Goal: Task Accomplishment & Management: Complete application form

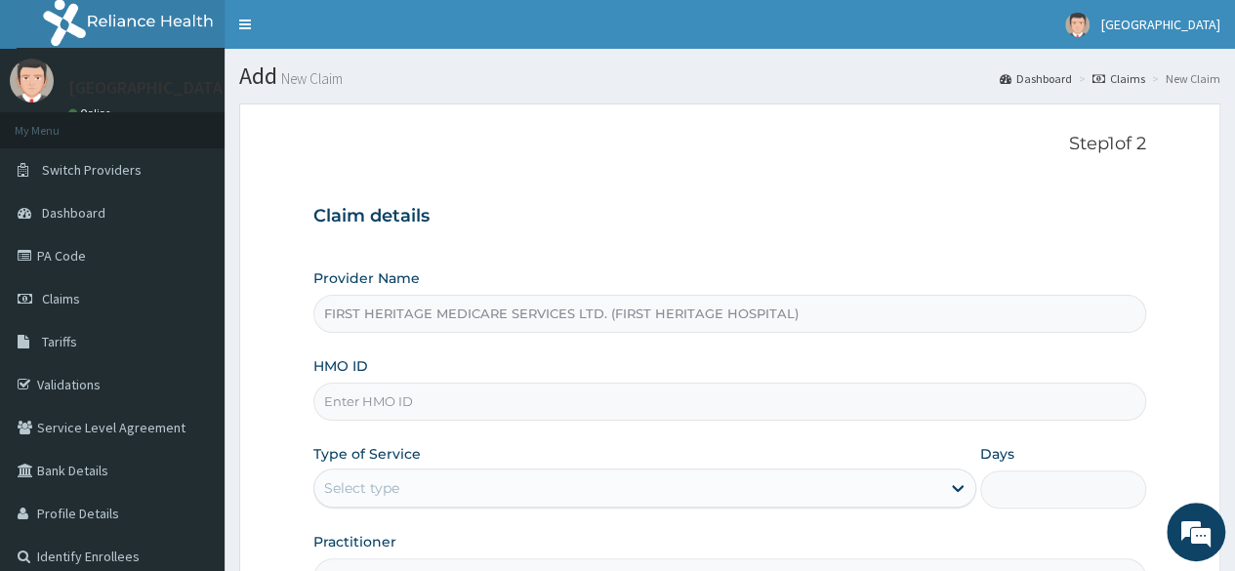
click at [373, 404] on input "HMO ID" at bounding box center [729, 402] width 833 height 38
type input "FMG/10170/A"
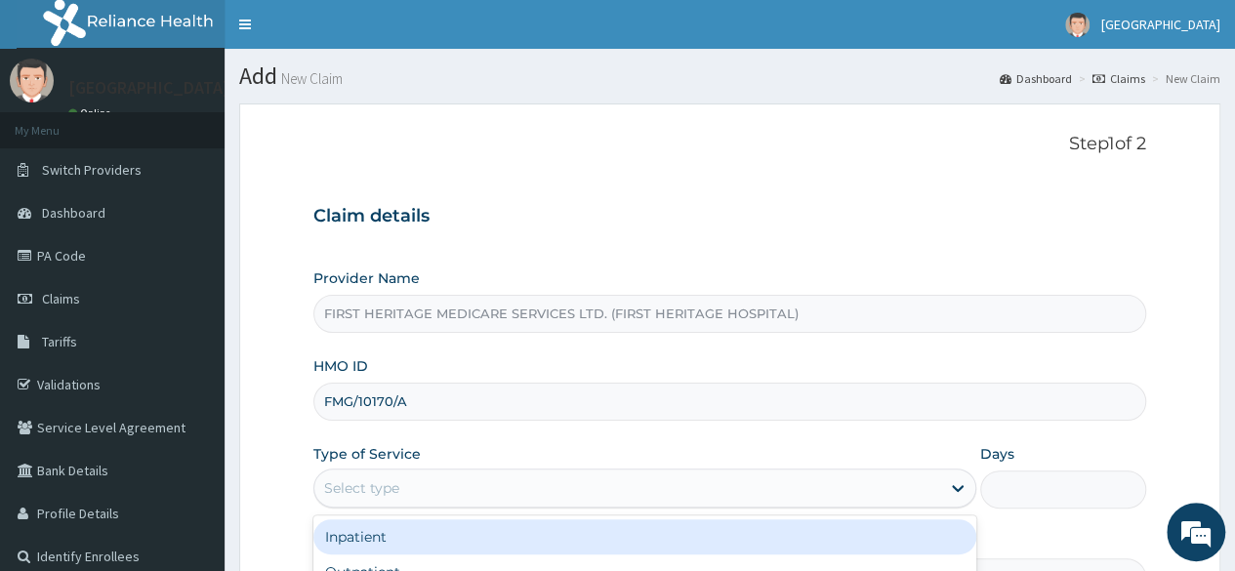
click at [401, 479] on div "Select type" at bounding box center [627, 488] width 626 height 31
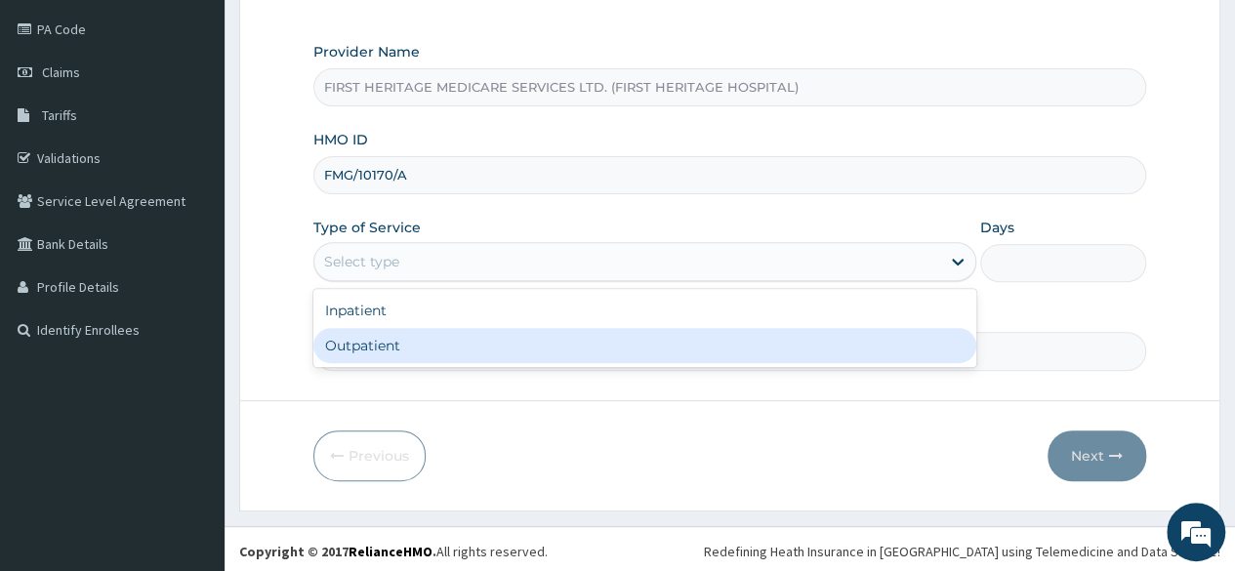
click at [425, 347] on div "Outpatient" at bounding box center [644, 345] width 663 height 35
type input "1"
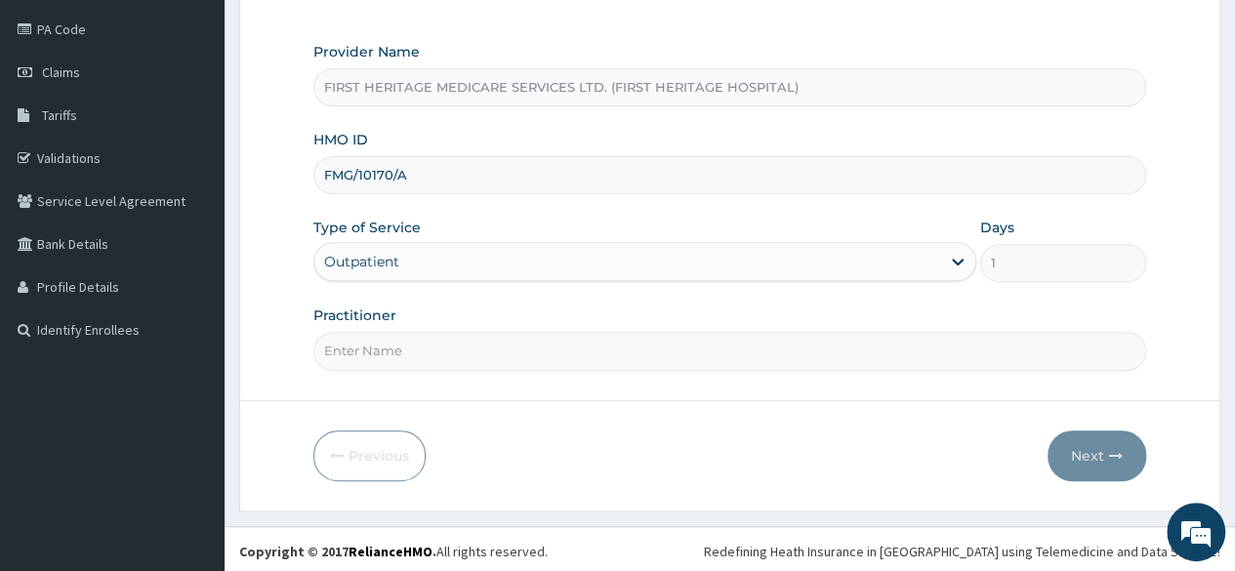
click at [425, 347] on input "Practitioner" at bounding box center [729, 351] width 833 height 38
type input "[PERSON_NAME]"
click at [1085, 451] on button "Next" at bounding box center [1097, 456] width 99 height 51
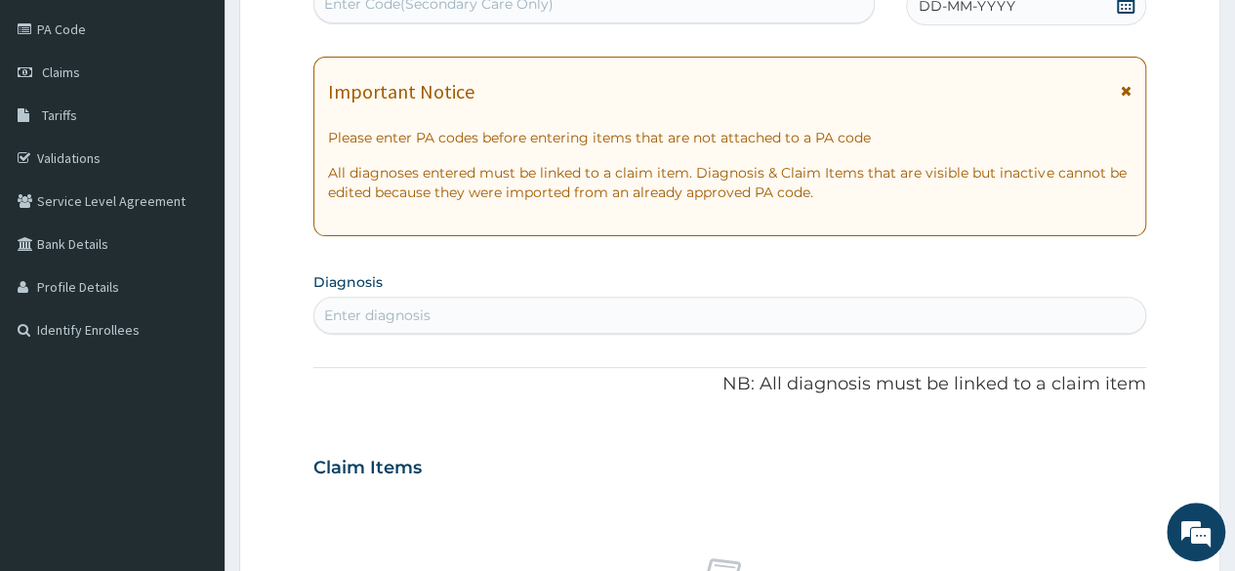
click at [1125, 7] on icon at bounding box center [1126, 4] width 20 height 20
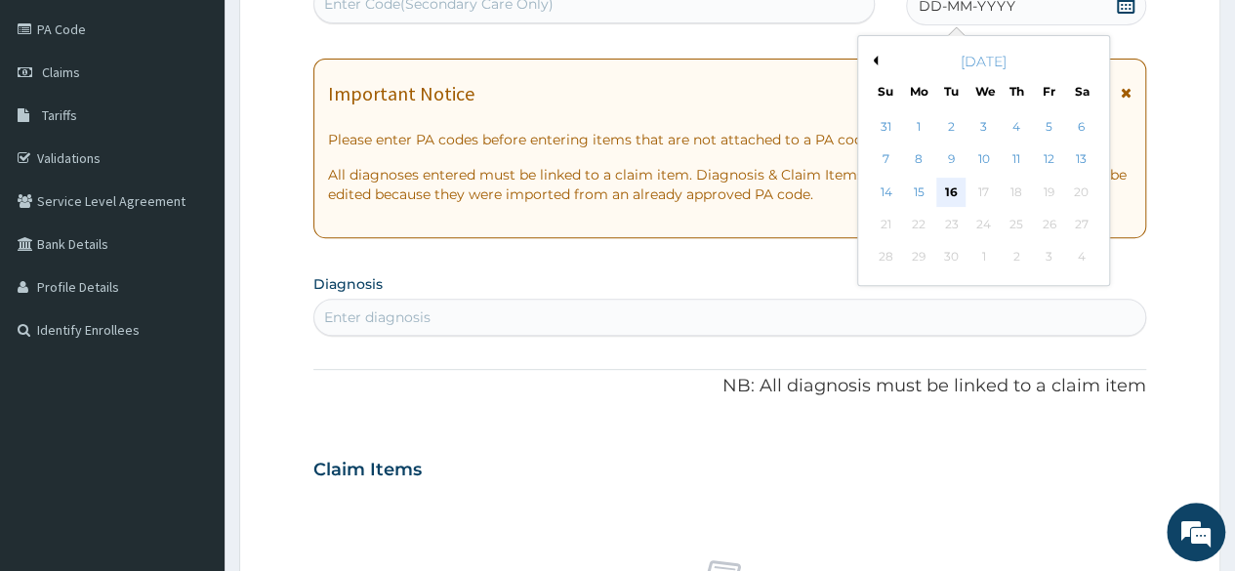
click at [952, 192] on div "16" at bounding box center [950, 192] width 29 height 29
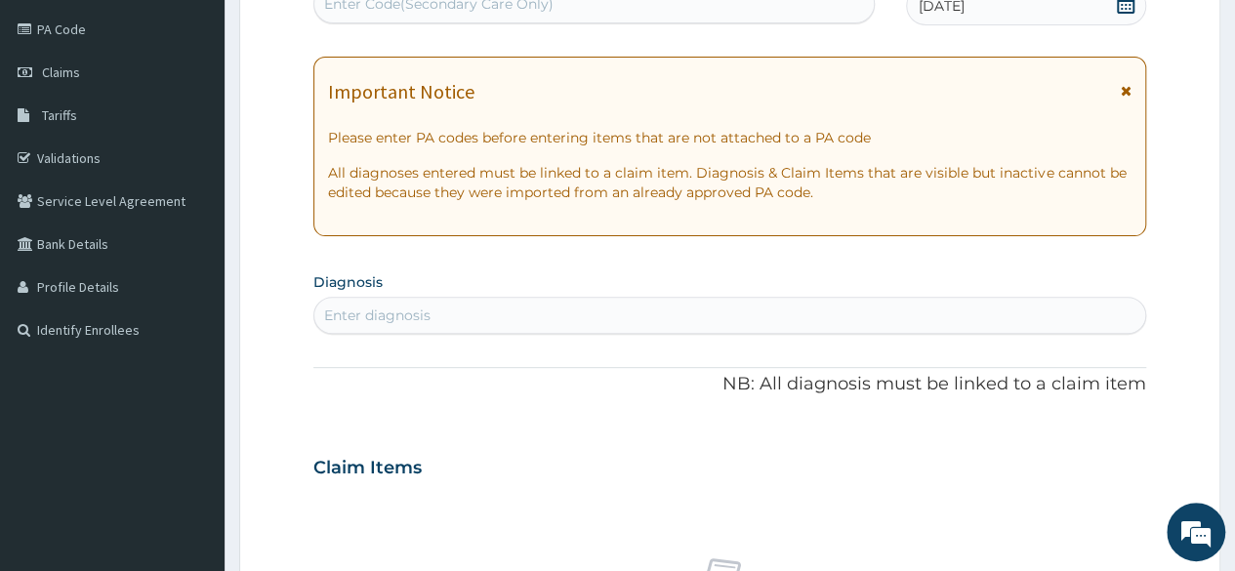
click at [439, 315] on div "Enter diagnosis" at bounding box center [729, 315] width 831 height 31
type input "[MEDICAL_DATA]"
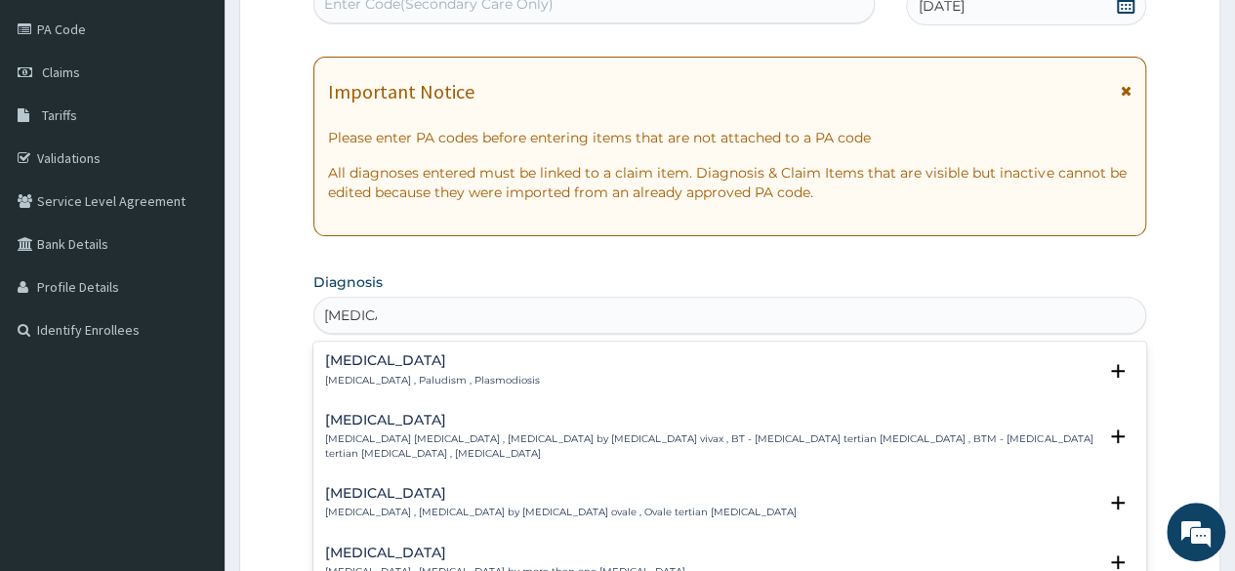
click at [364, 356] on h4 "[MEDICAL_DATA]" at bounding box center [432, 360] width 215 height 15
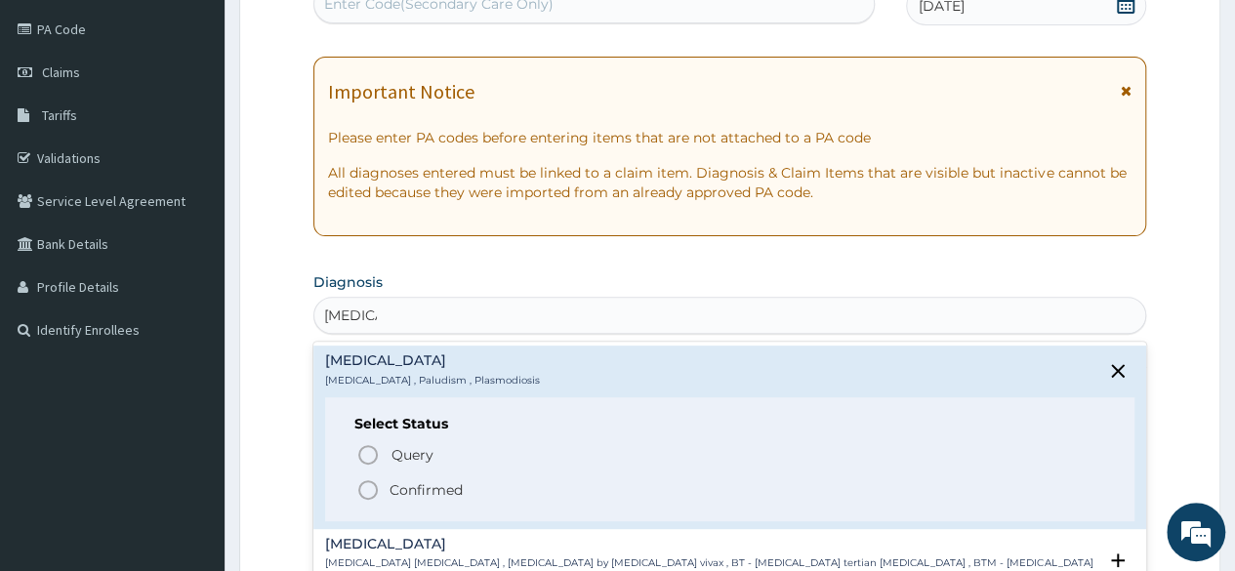
click at [417, 488] on p "Confirmed" at bounding box center [426, 490] width 73 height 20
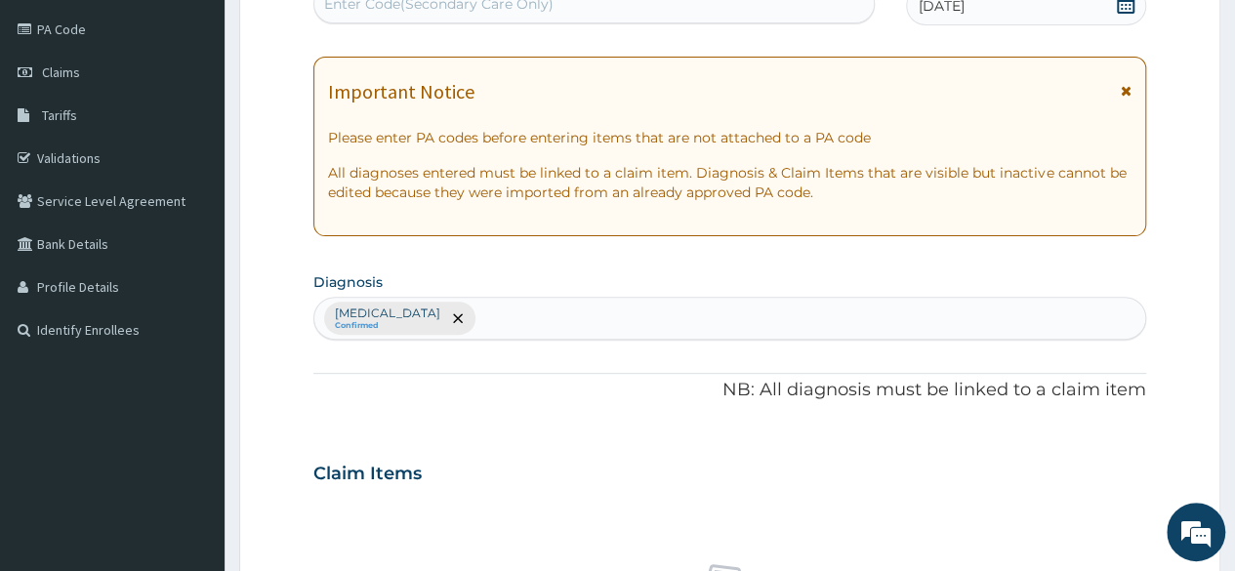
click at [436, 320] on div "[MEDICAL_DATA] Confirmed" at bounding box center [729, 318] width 831 height 41
type input "[MEDICAL_DATA]"
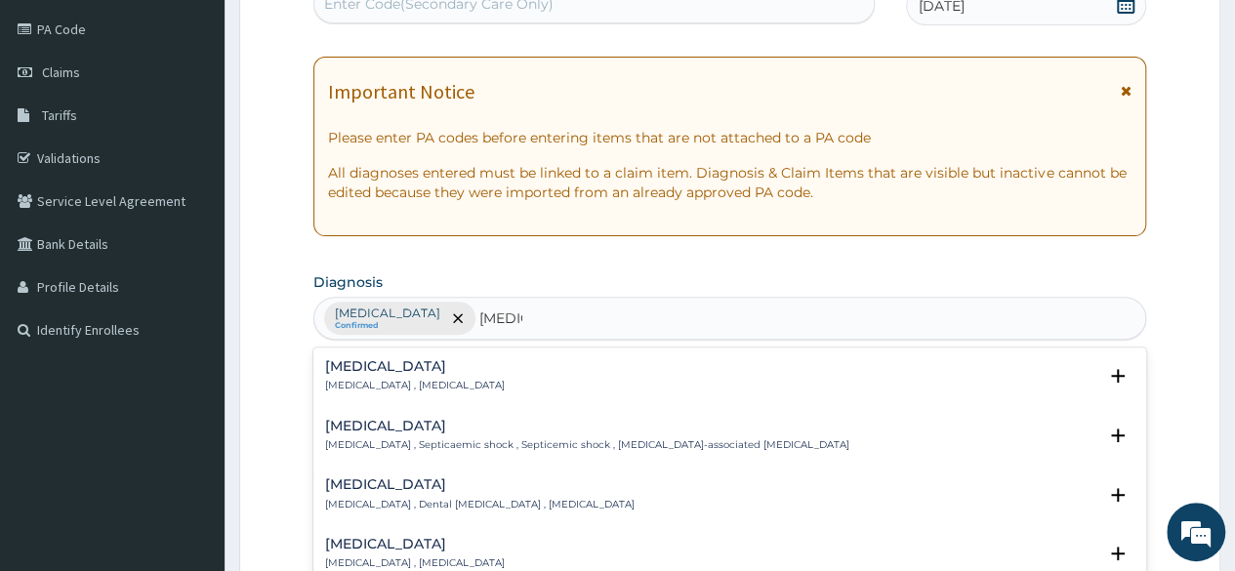
click at [367, 379] on p "[MEDICAL_DATA] , [MEDICAL_DATA]" at bounding box center [415, 386] width 180 height 14
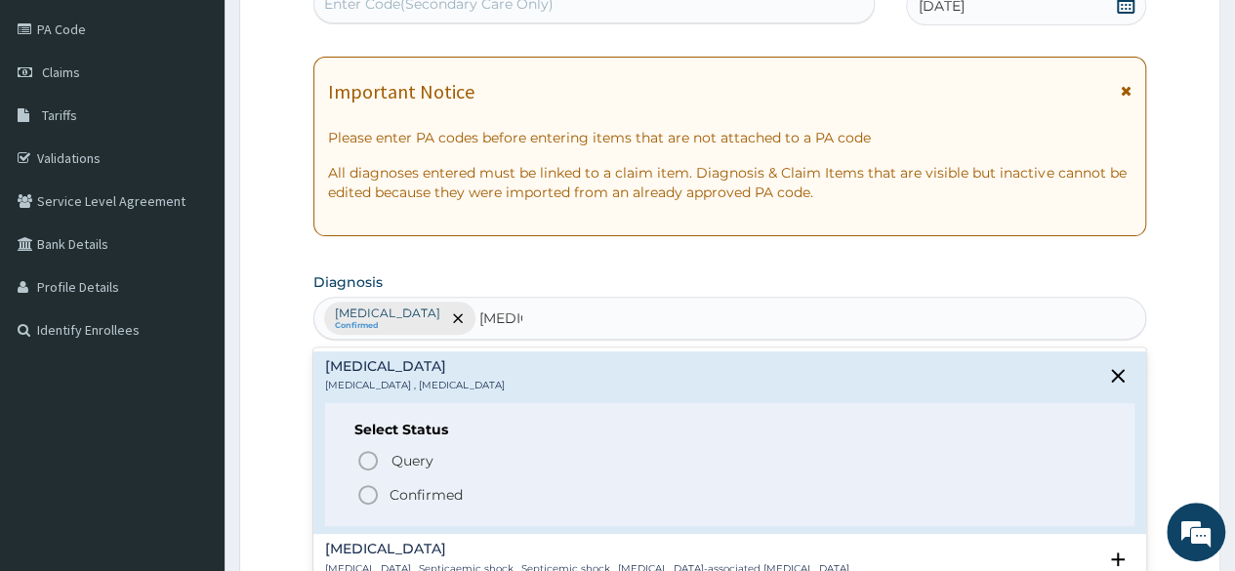
click at [427, 489] on p "Confirmed" at bounding box center [426, 495] width 73 height 20
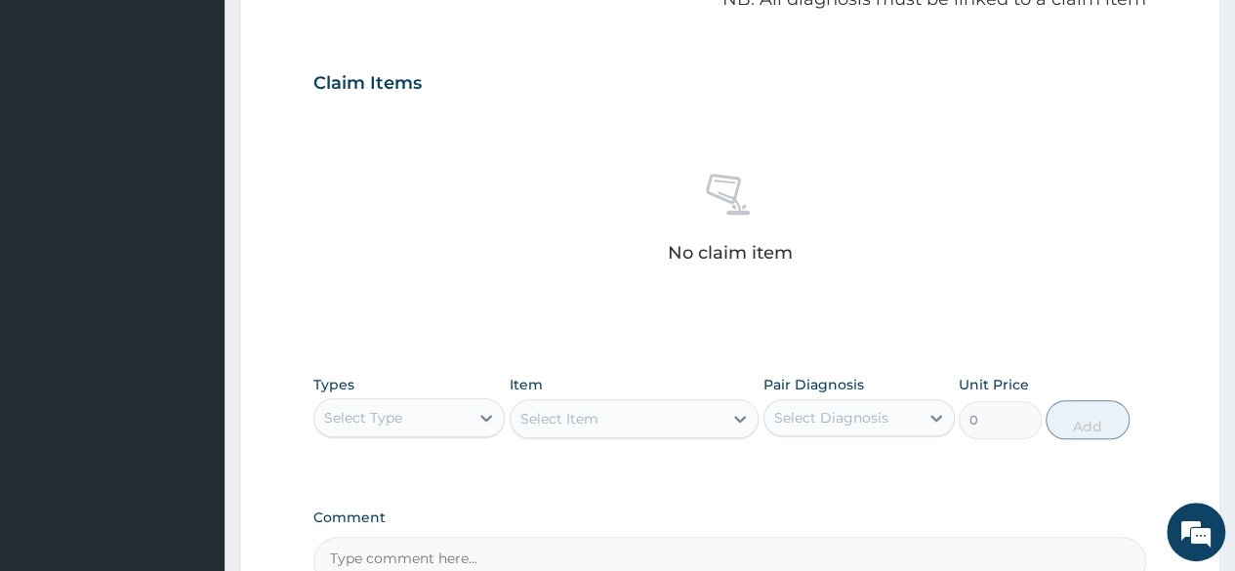
scroll to position [715, 0]
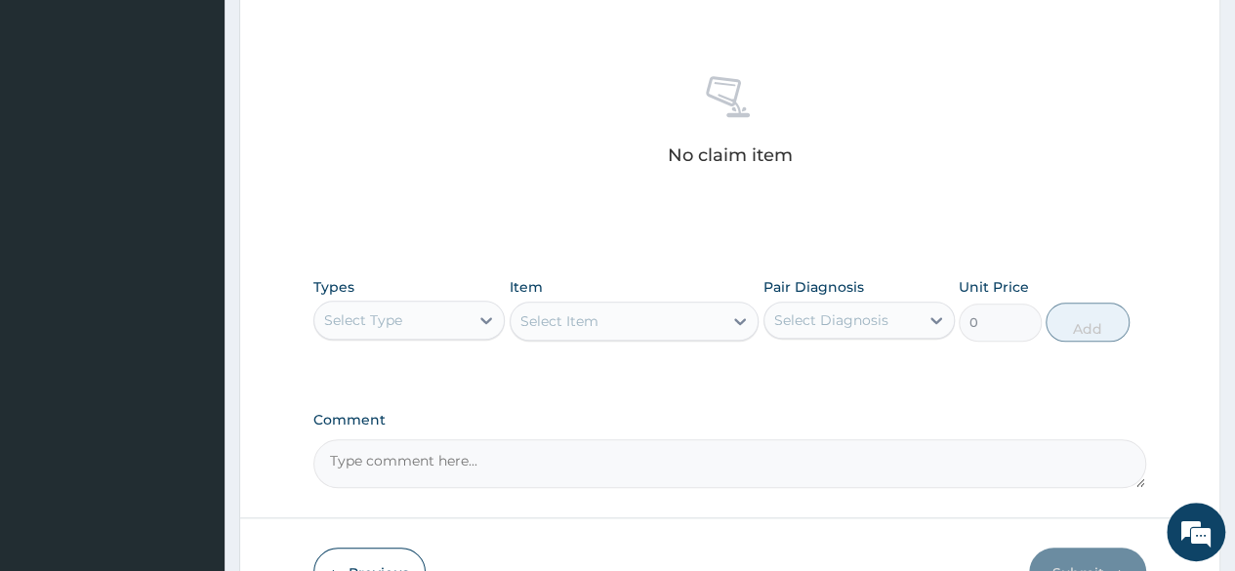
click at [439, 322] on div "Select Type" at bounding box center [391, 320] width 154 height 31
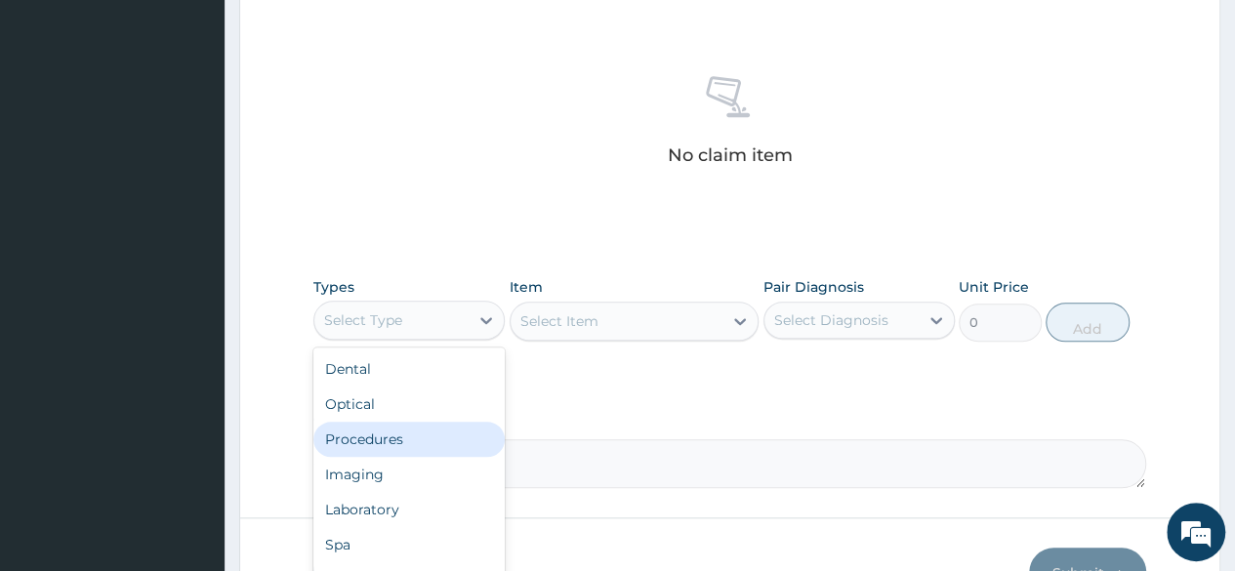
click at [414, 431] on div "Procedures" at bounding box center [408, 439] width 191 height 35
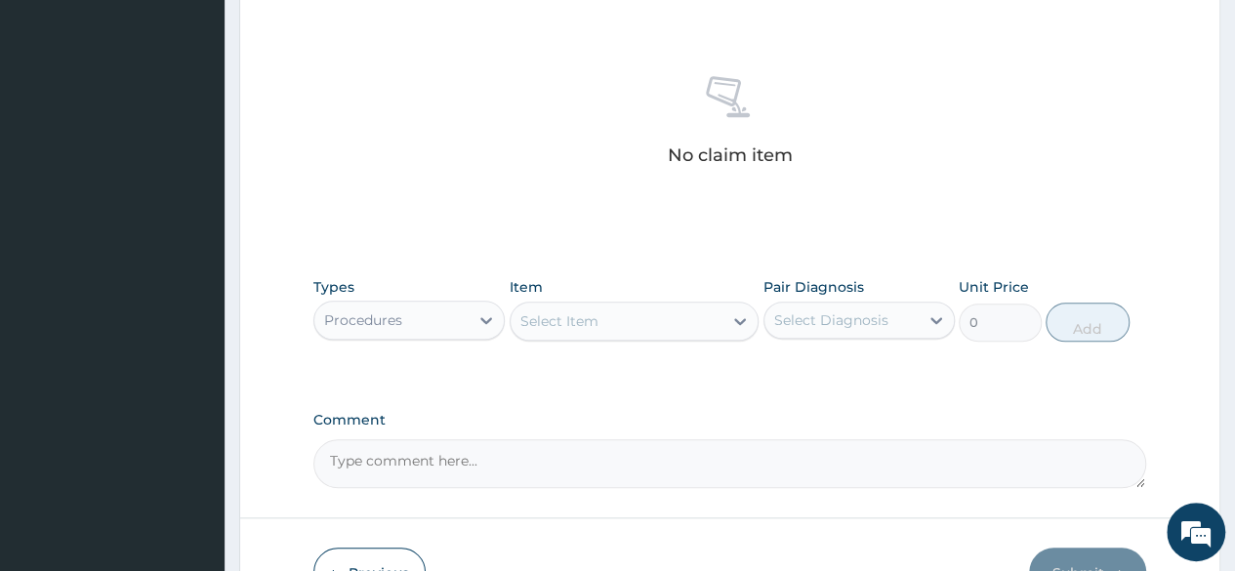
click at [591, 329] on div "Select Item" at bounding box center [617, 321] width 213 height 31
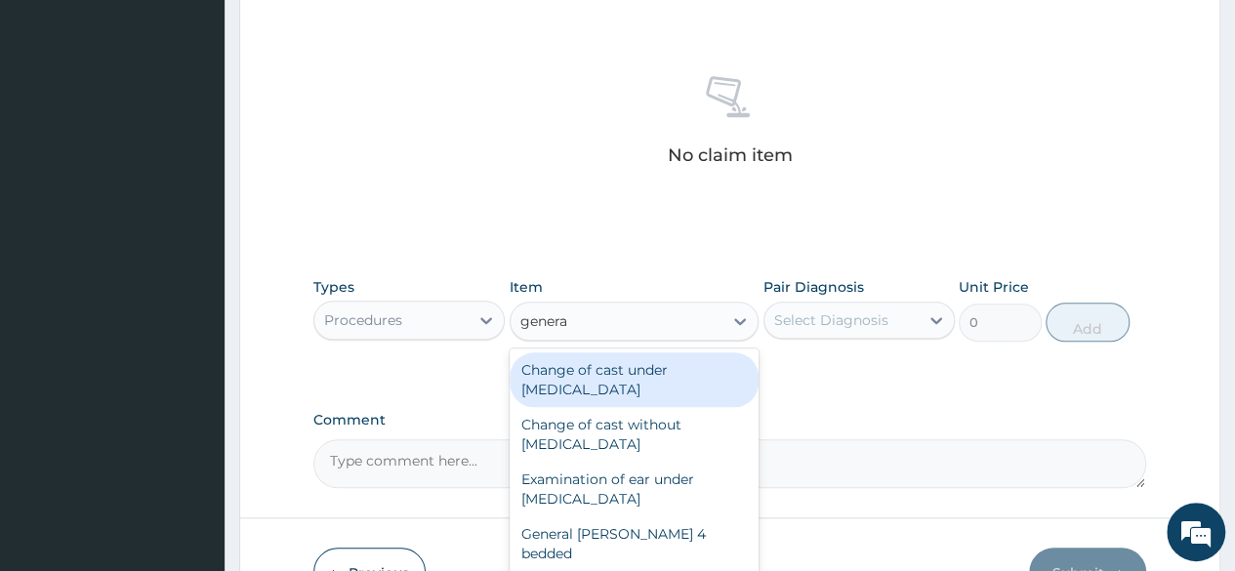
type input "general"
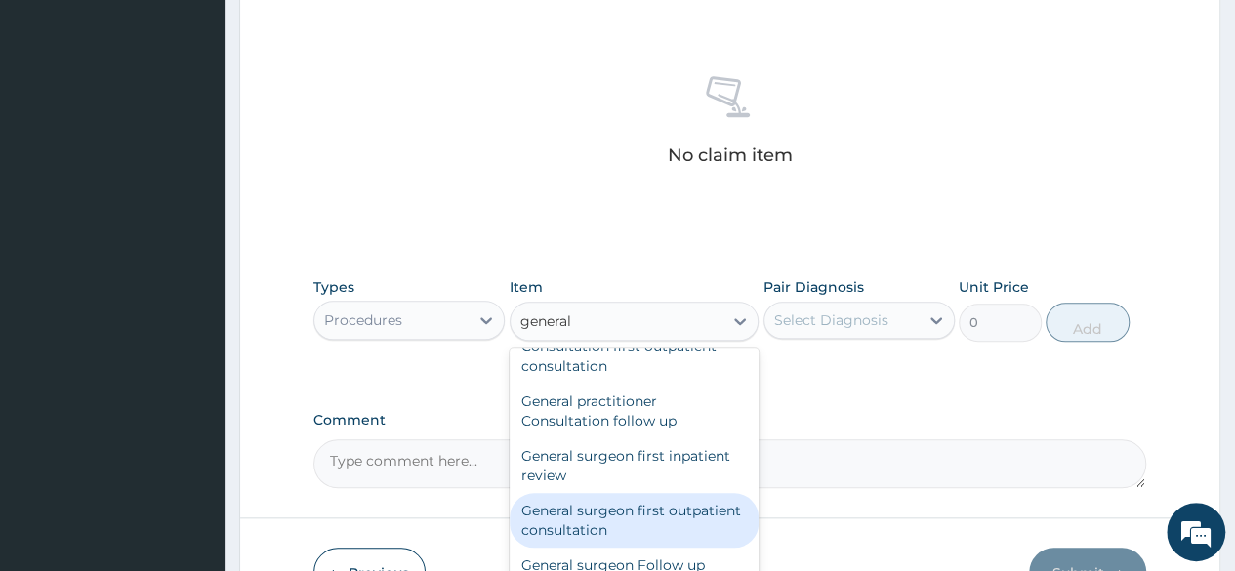
scroll to position [164, 0]
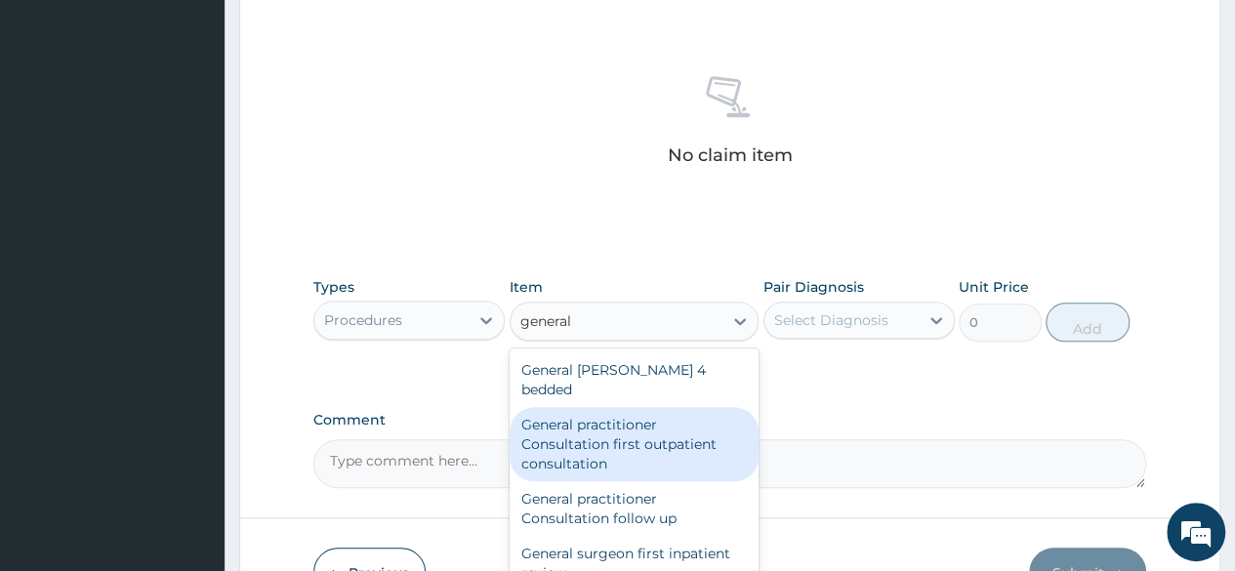
click at [603, 414] on div "General practitioner Consultation first outpatient consultation" at bounding box center [635, 444] width 250 height 74
type input "3547.5"
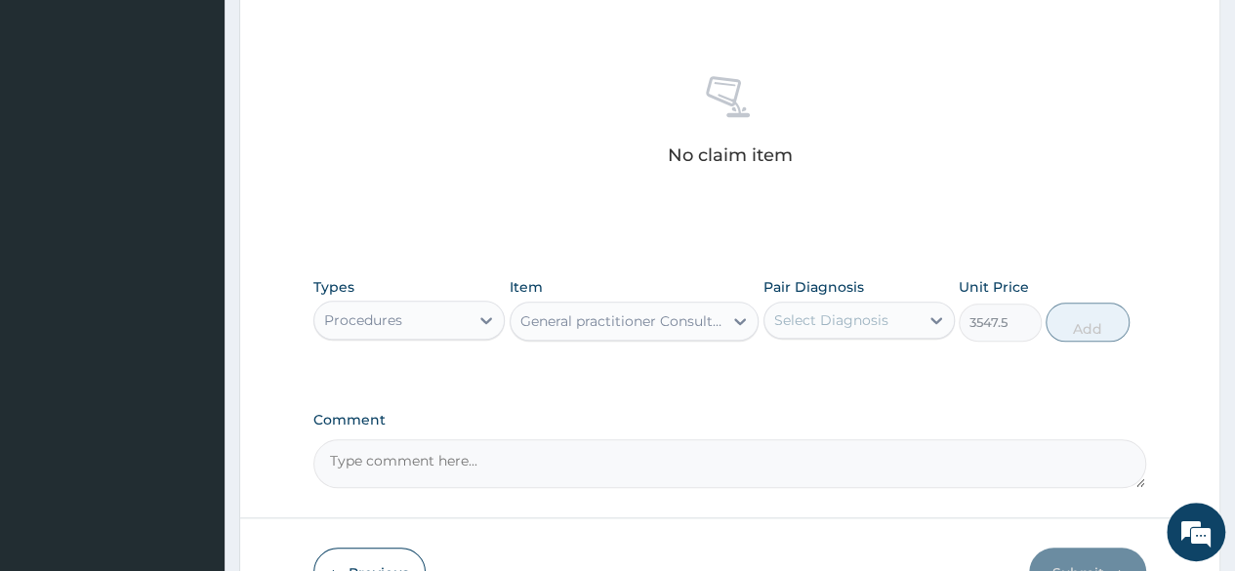
click at [818, 313] on div "Select Diagnosis" at bounding box center [831, 321] width 114 height 20
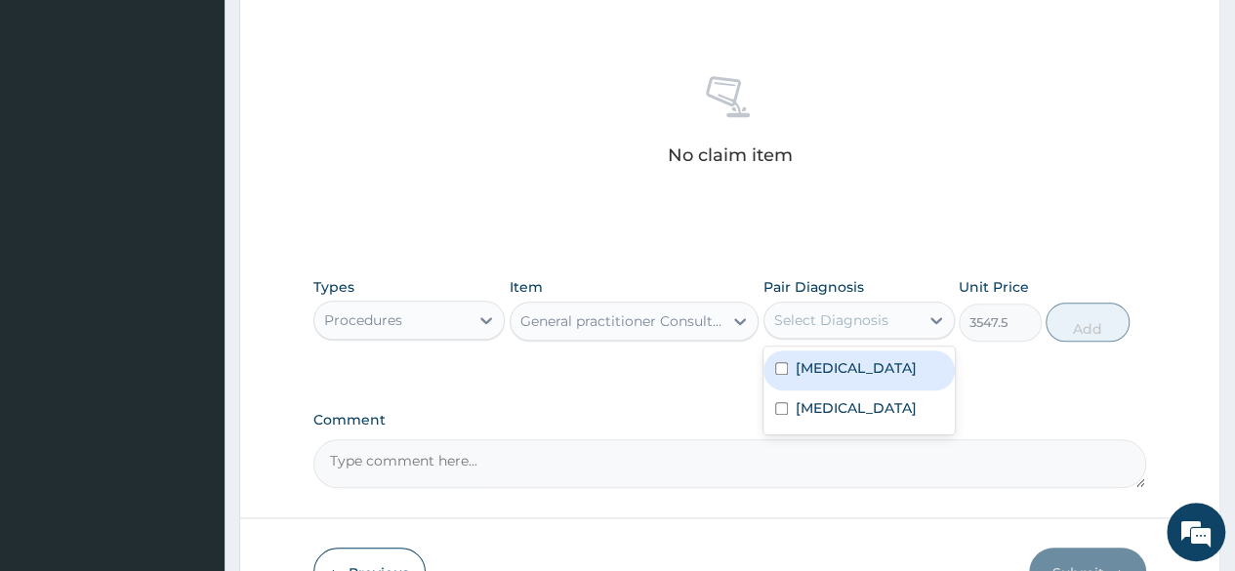
click at [819, 361] on label "[MEDICAL_DATA]" at bounding box center [856, 368] width 121 height 20
checkbox input "true"
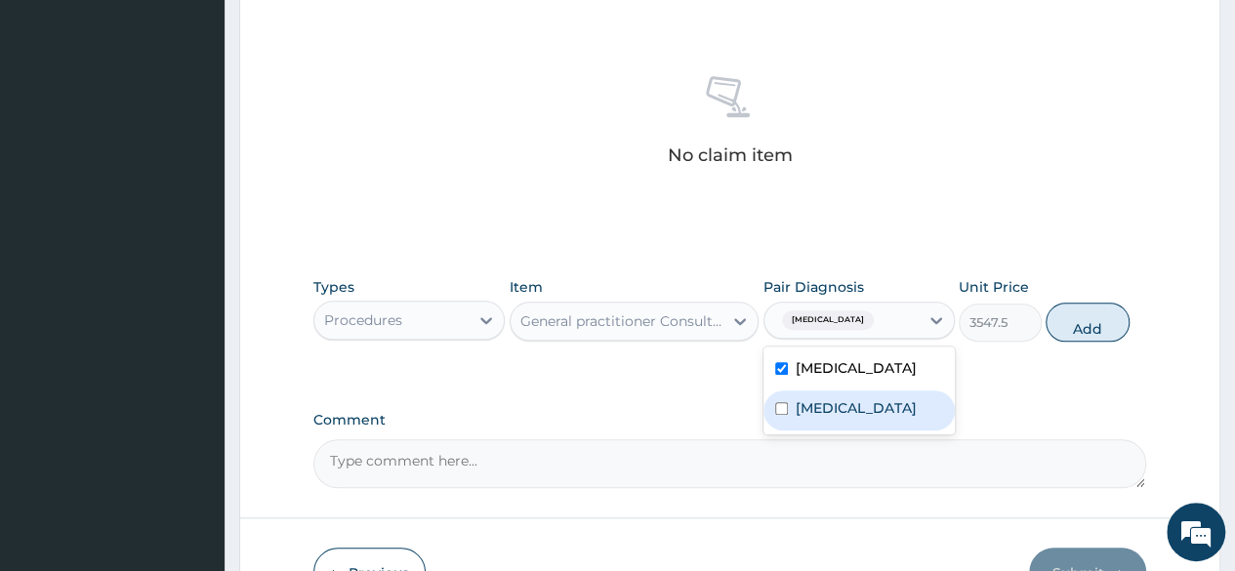
click at [824, 403] on label "[MEDICAL_DATA]" at bounding box center [856, 408] width 121 height 20
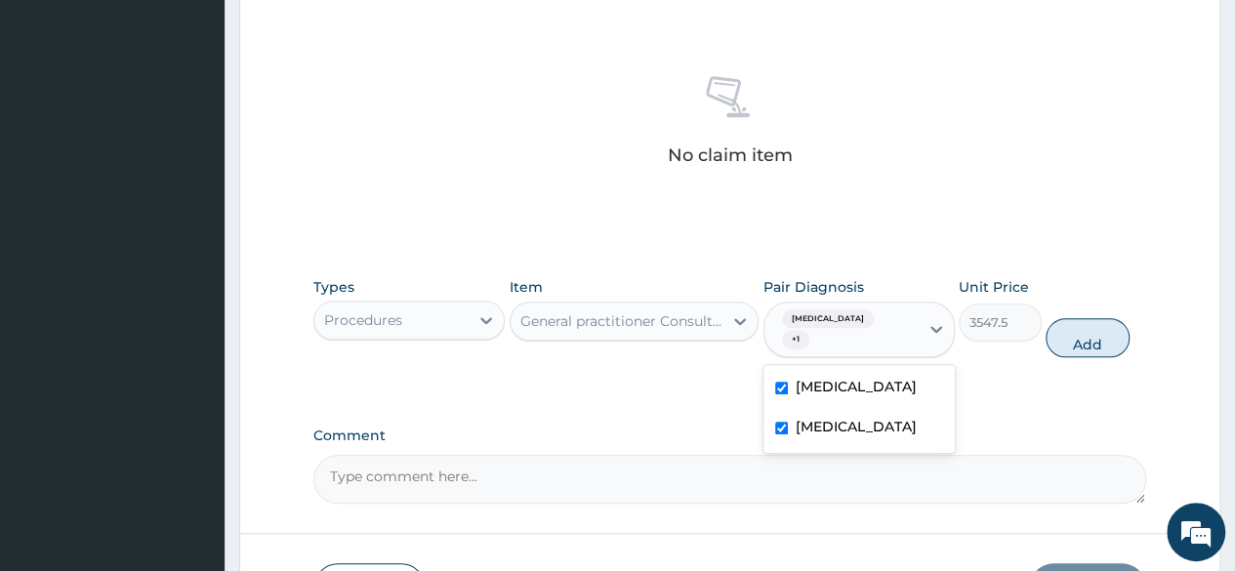
checkbox input "true"
click at [1087, 325] on button "Add" at bounding box center [1087, 337] width 83 height 39
type input "0"
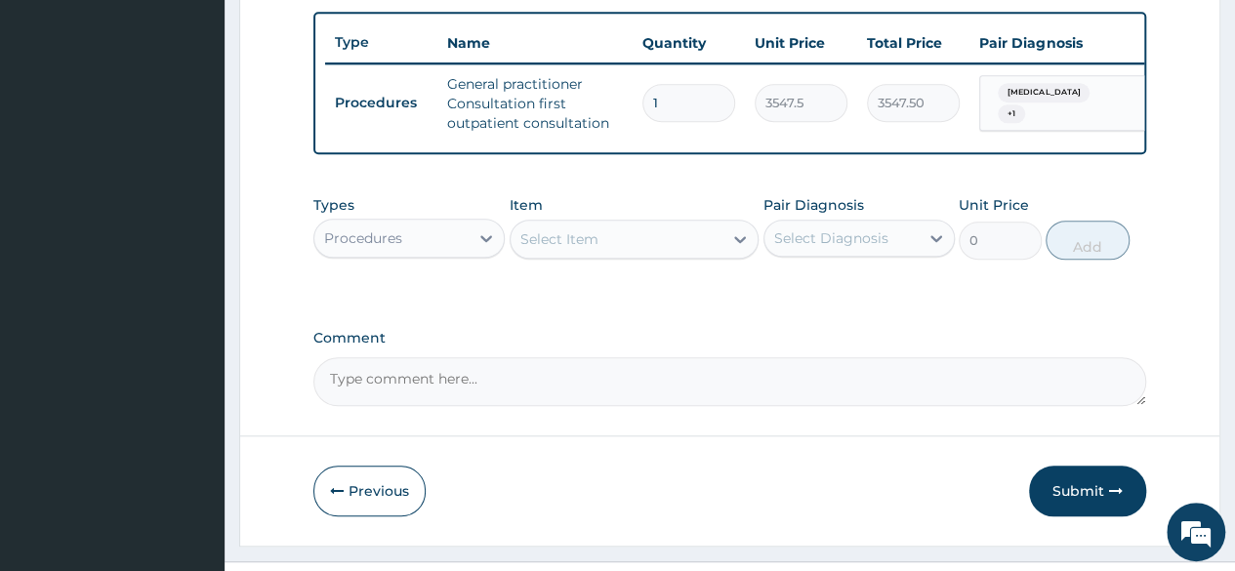
click at [468, 251] on div "Procedures" at bounding box center [391, 238] width 154 height 31
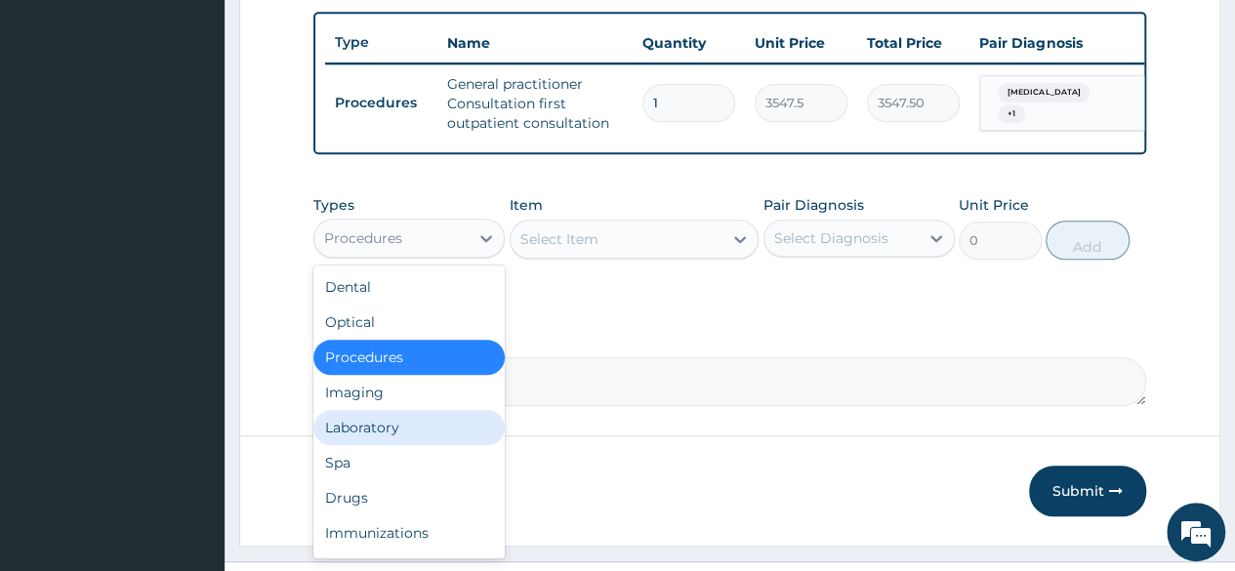
click at [378, 440] on div "Laboratory" at bounding box center [408, 427] width 191 height 35
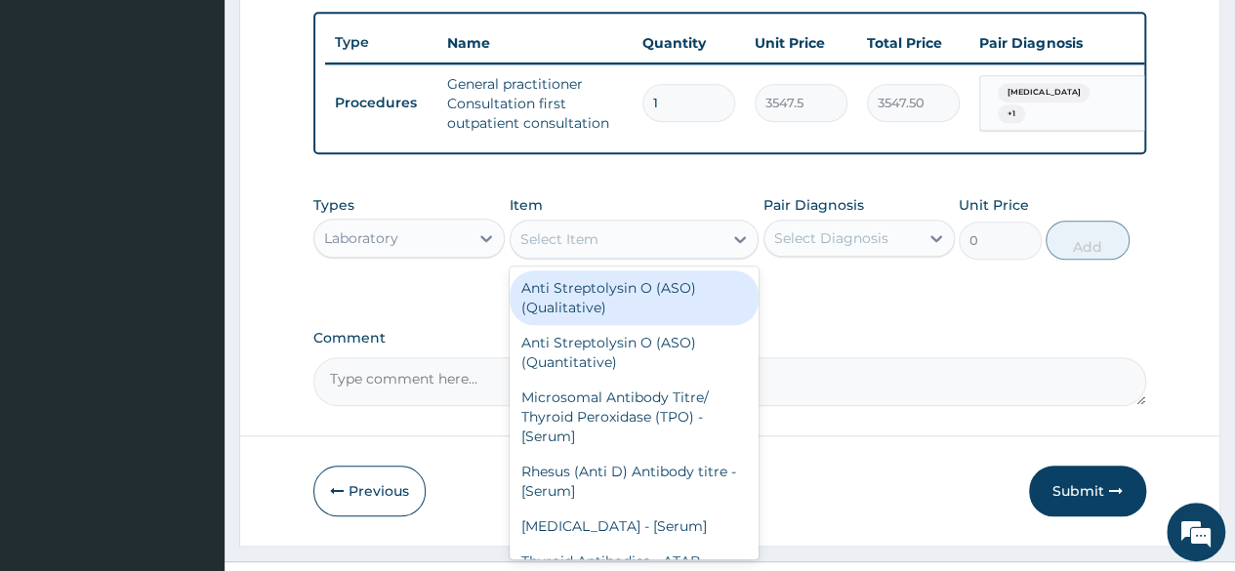
click at [564, 249] on div "Select Item" at bounding box center [559, 239] width 78 height 20
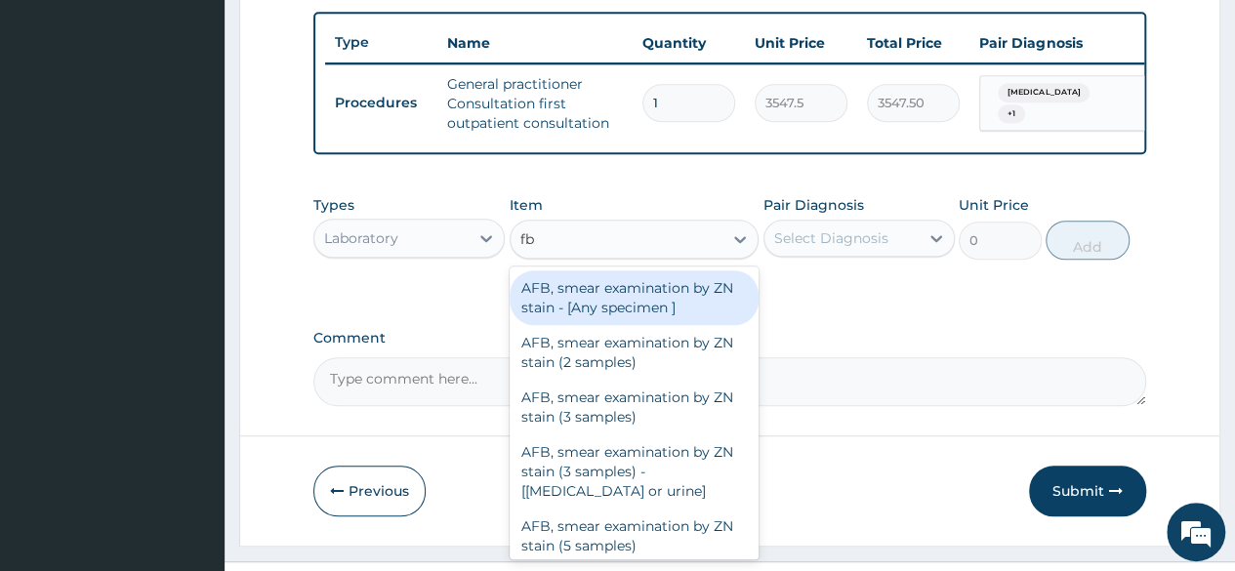
type input "fbc"
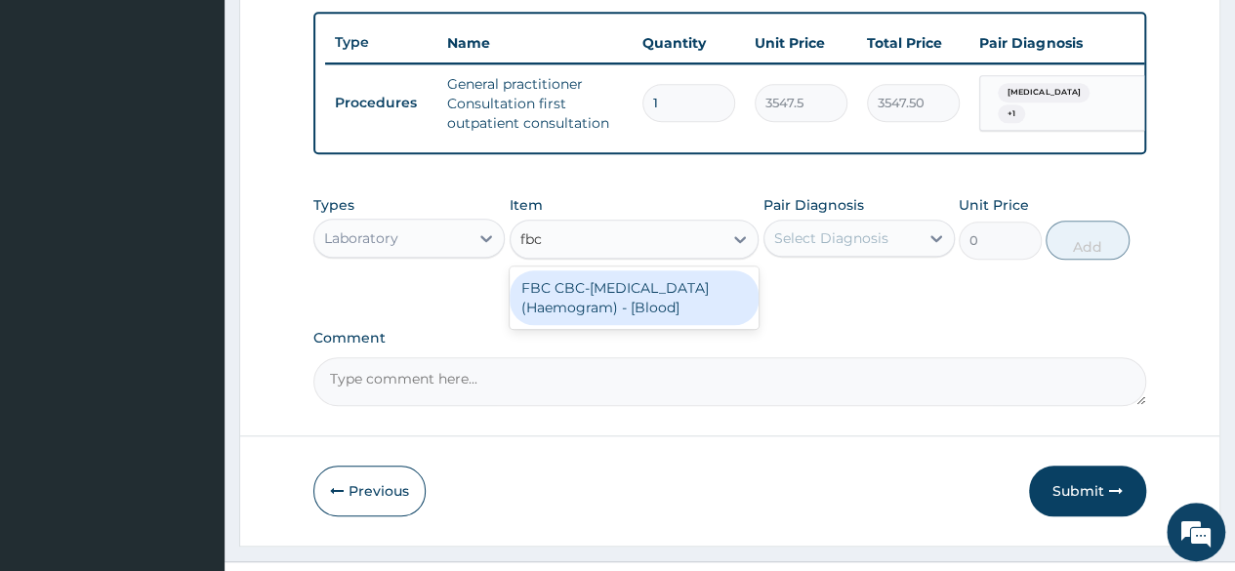
click at [563, 302] on div "FBC CBC-[MEDICAL_DATA] (Haemogram) - [Blood]" at bounding box center [635, 297] width 250 height 55
type input "4300"
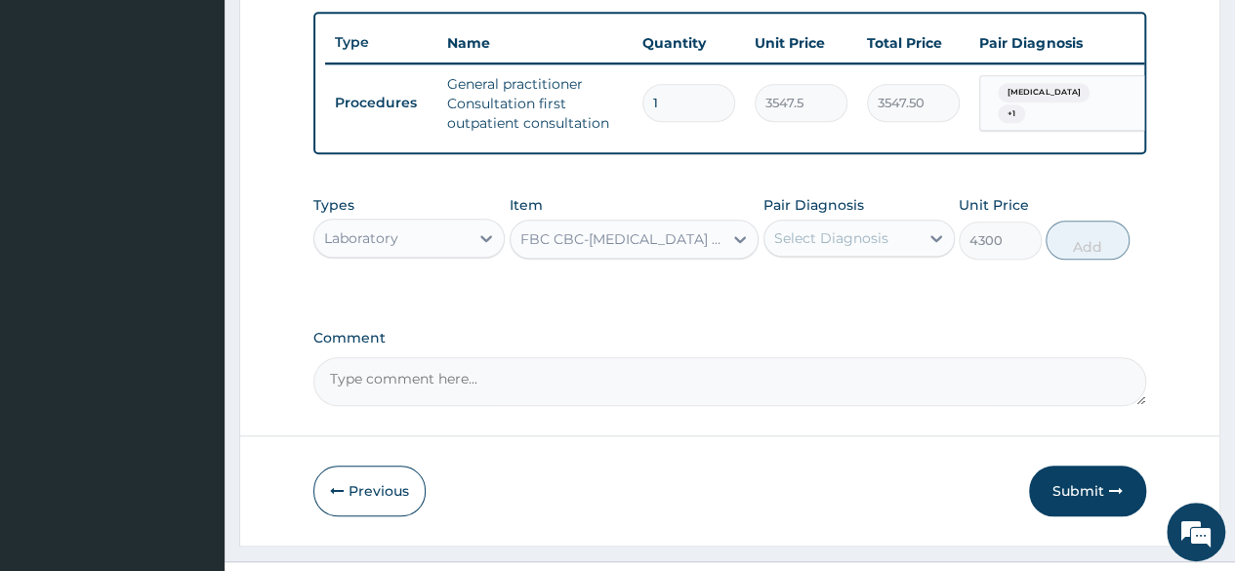
click at [846, 248] on div "Select Diagnosis" at bounding box center [831, 239] width 114 height 20
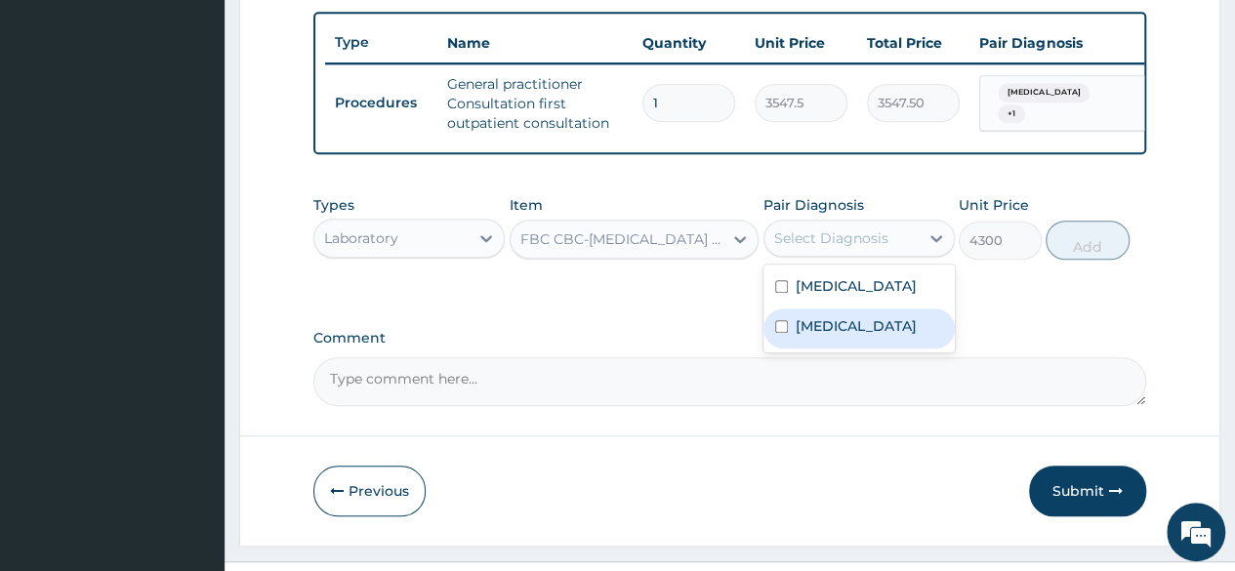
click at [811, 333] on label "[MEDICAL_DATA]" at bounding box center [856, 326] width 121 height 20
checkbox input "true"
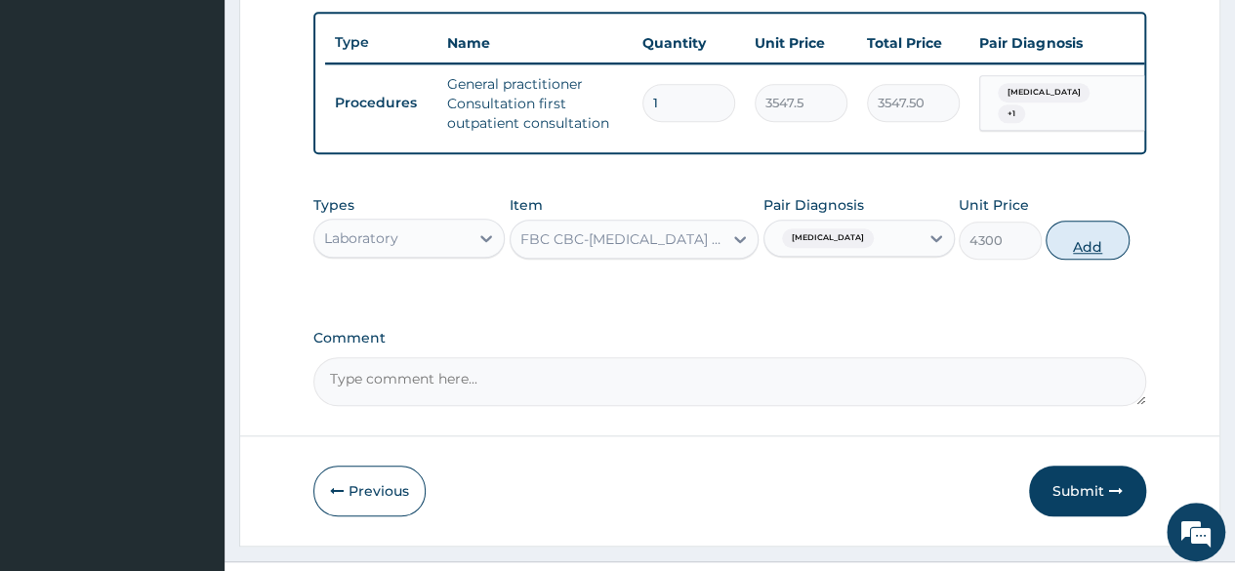
click at [1090, 257] on button "Add" at bounding box center [1087, 240] width 83 height 39
type input "0"
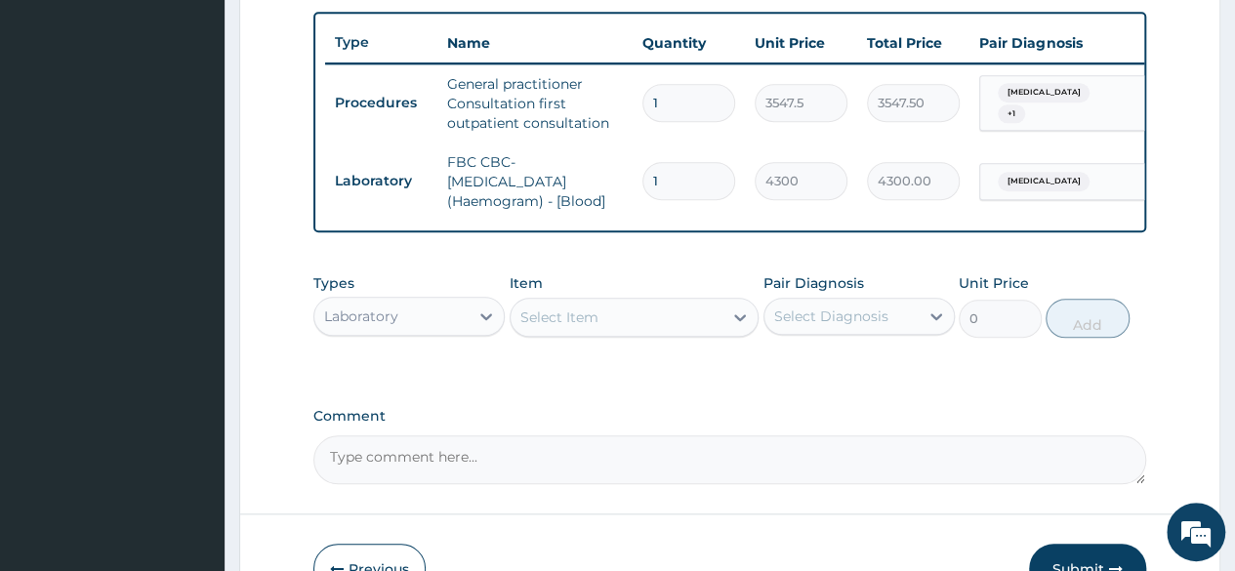
click at [580, 323] on div "Select Item" at bounding box center [559, 318] width 78 height 20
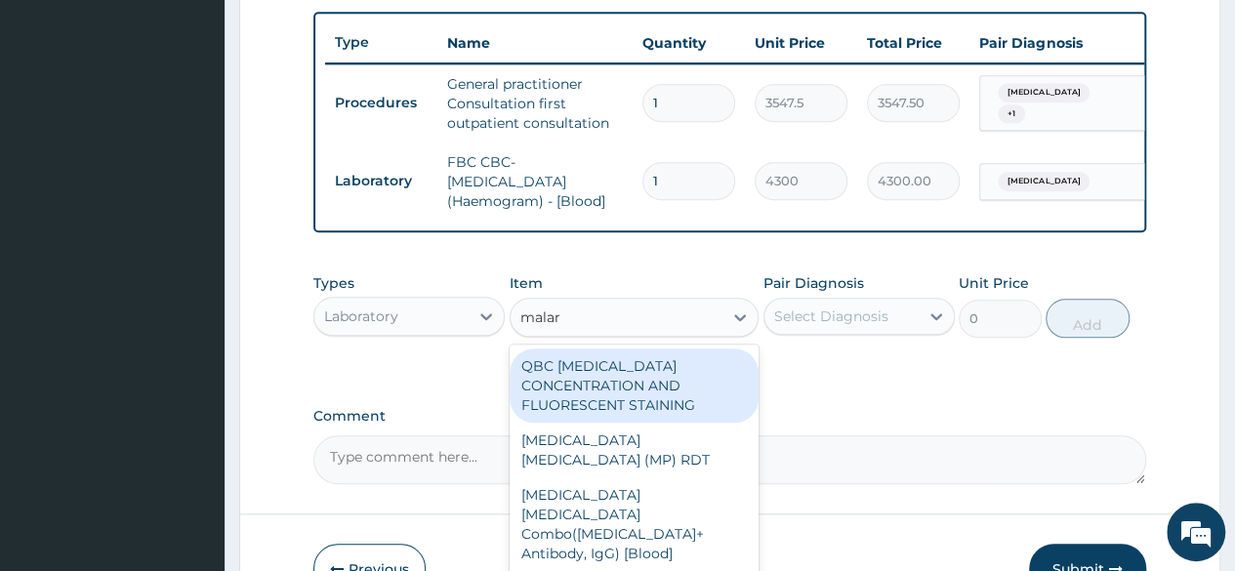
type input "malari"
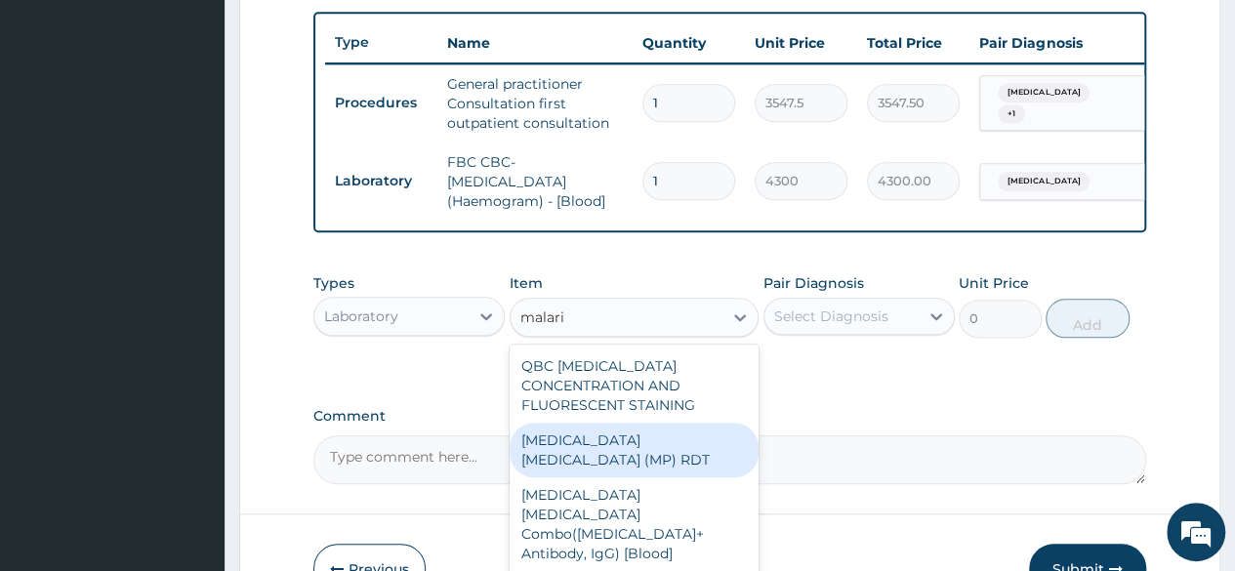
click at [610, 456] on div "[MEDICAL_DATA] [MEDICAL_DATA] (MP) RDT" at bounding box center [635, 450] width 250 height 55
type input "1612.5"
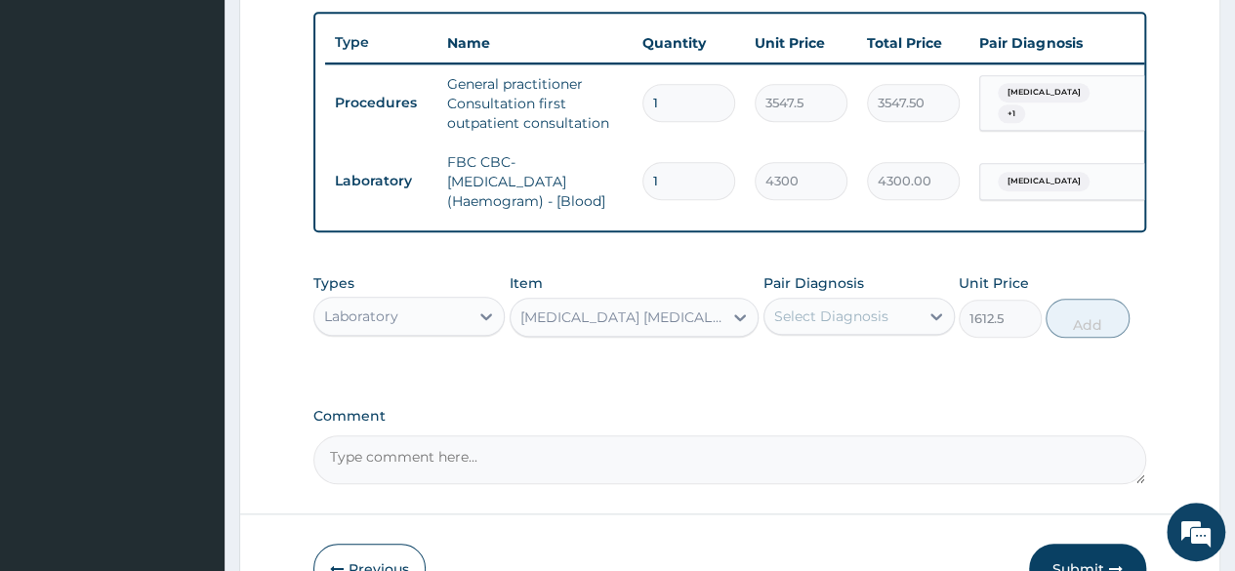
click at [832, 326] on div "Select Diagnosis" at bounding box center [831, 317] width 114 height 20
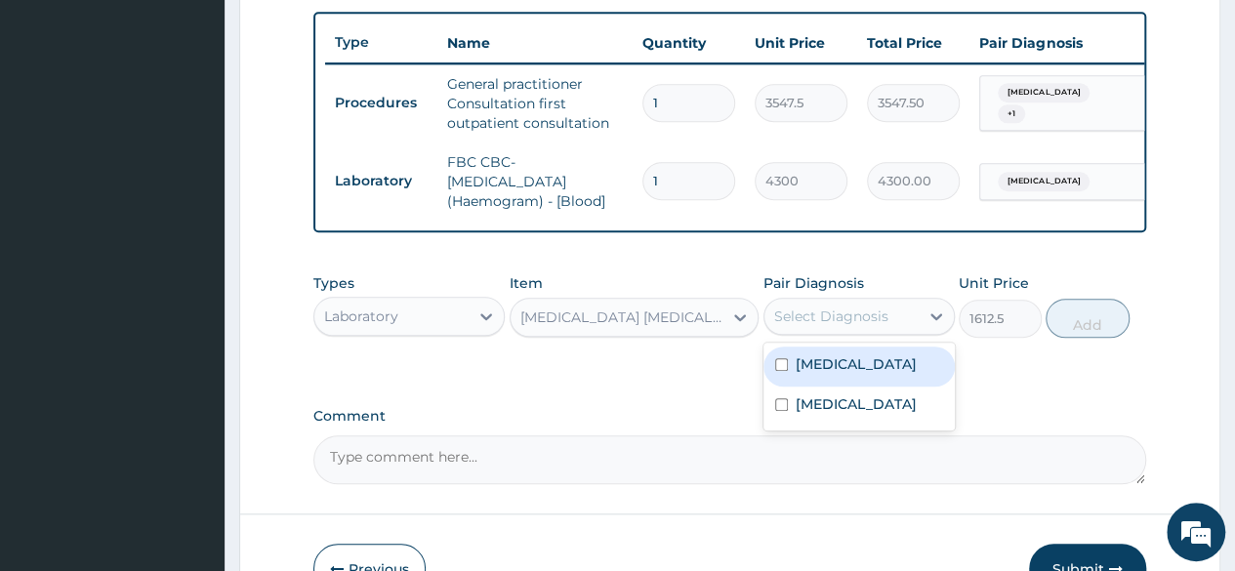
click at [816, 374] on label "[MEDICAL_DATA]" at bounding box center [856, 364] width 121 height 20
checkbox input "true"
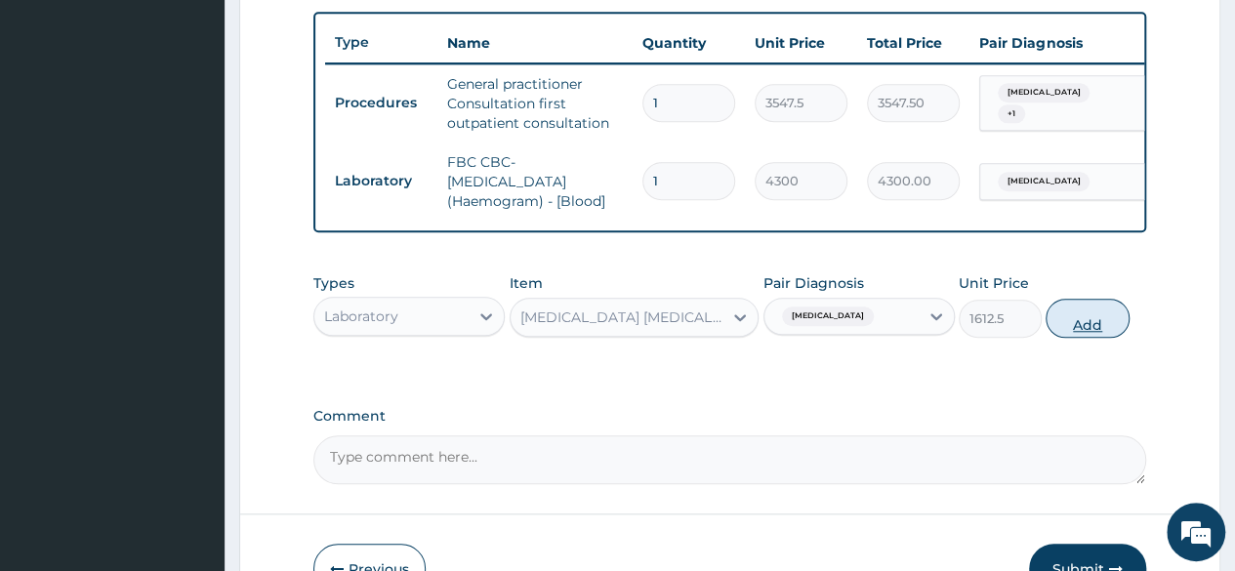
click at [1089, 334] on button "Add" at bounding box center [1087, 318] width 83 height 39
type input "0"
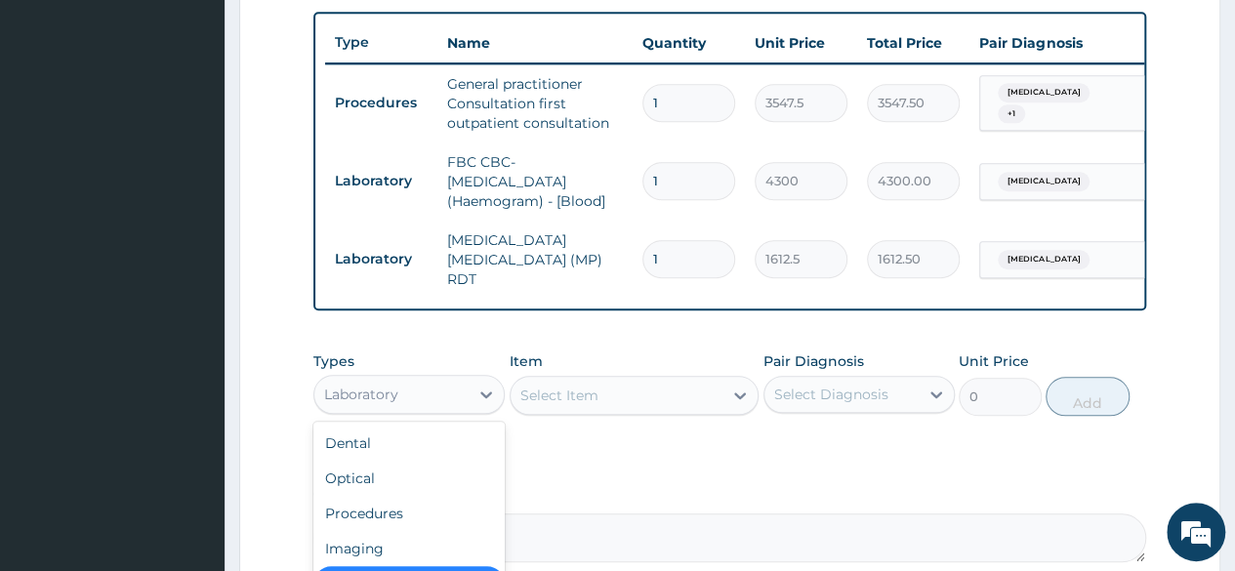
click at [438, 405] on div "Laboratory" at bounding box center [391, 394] width 154 height 31
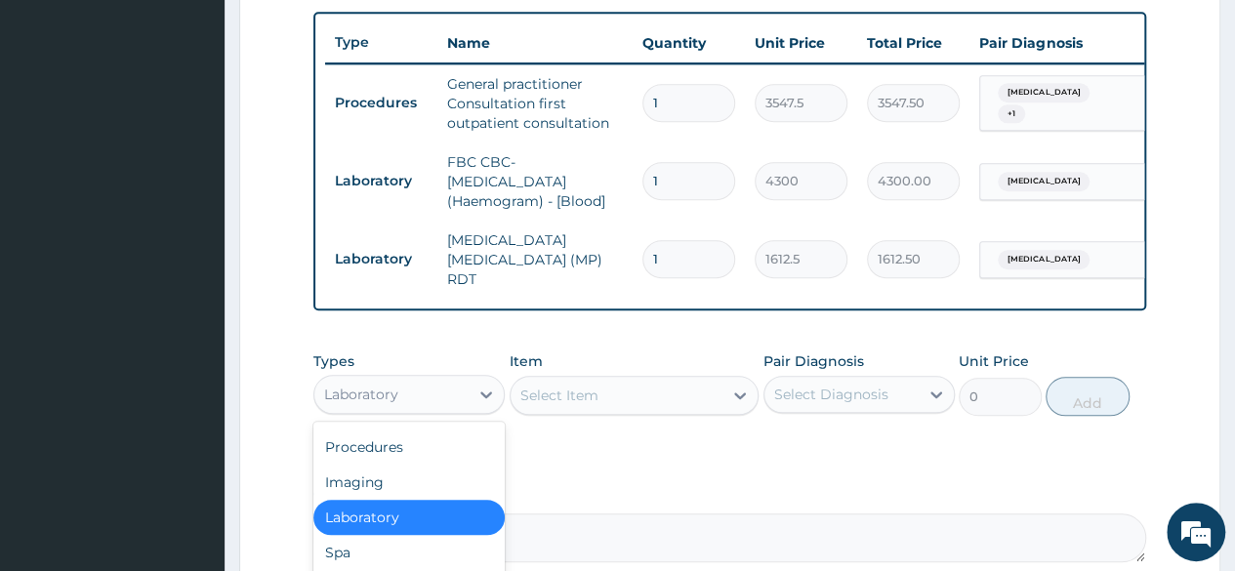
scroll to position [910, 0]
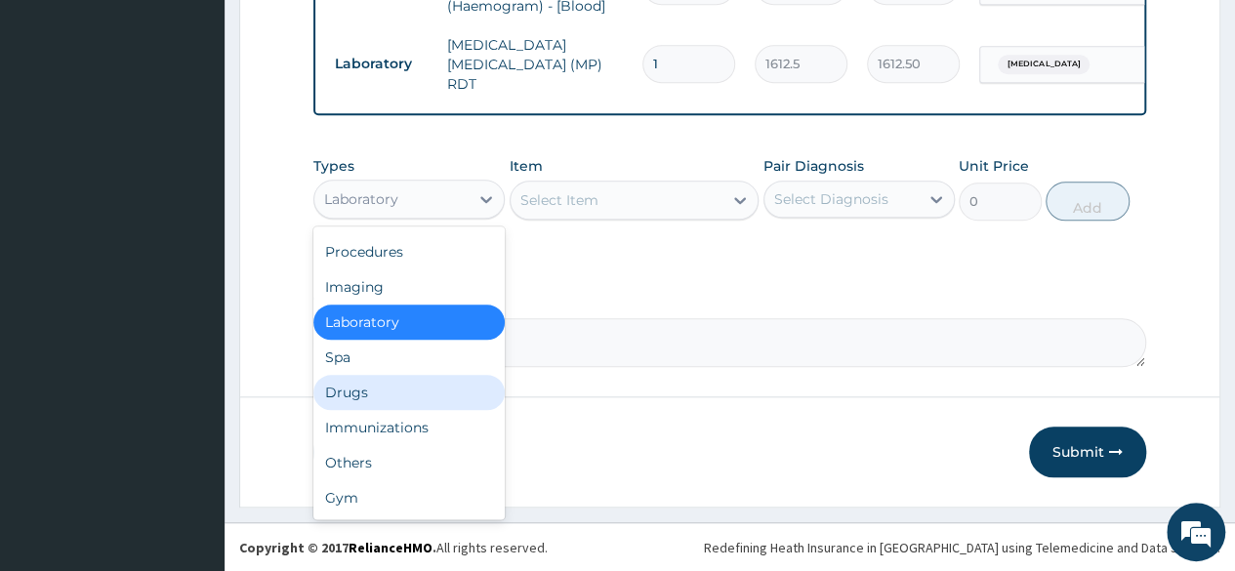
click at [406, 389] on div "Drugs" at bounding box center [408, 392] width 191 height 35
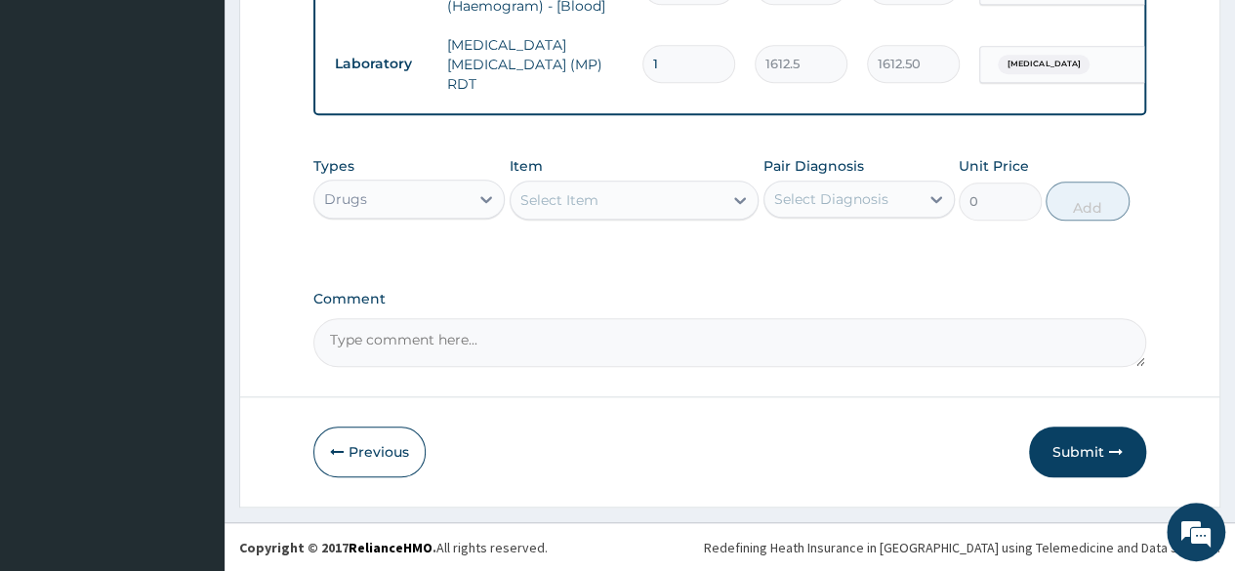
click at [587, 206] on div "Select Item" at bounding box center [559, 200] width 78 height 20
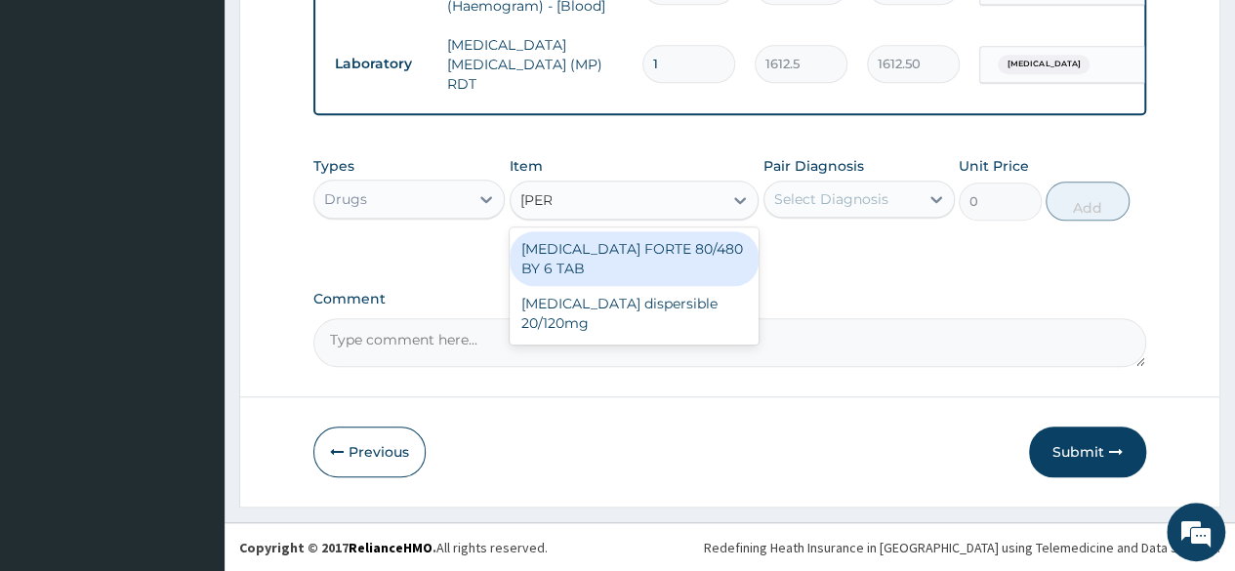
type input "coart"
click at [609, 275] on div "[MEDICAL_DATA] FORTE 80/480 BY 6 TAB" at bounding box center [635, 258] width 250 height 55
type input "449.35"
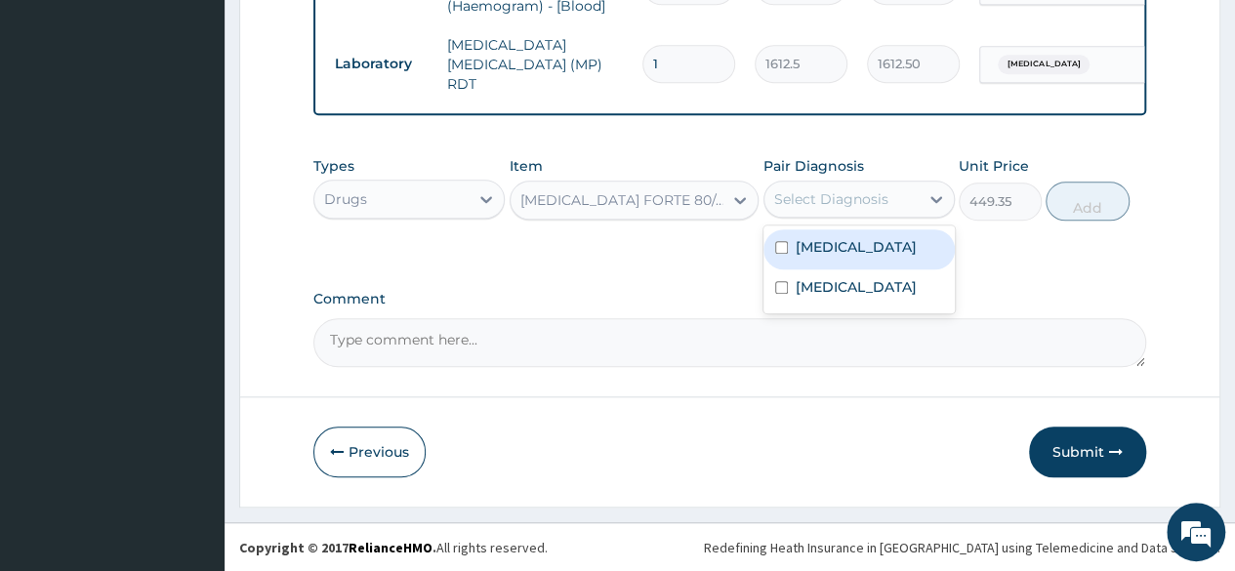
click at [821, 208] on div "Select Diagnosis" at bounding box center [831, 199] width 114 height 20
click at [827, 245] on label "[MEDICAL_DATA]" at bounding box center [856, 247] width 121 height 20
checkbox input "true"
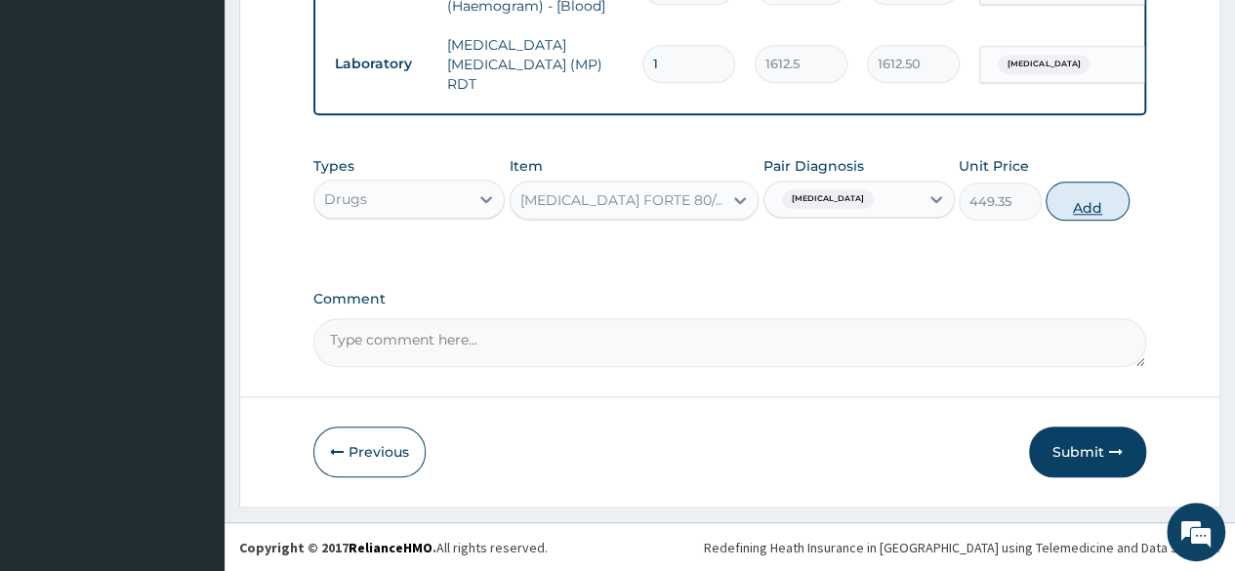
click at [1090, 207] on button "Add" at bounding box center [1087, 201] width 83 height 39
type input "0"
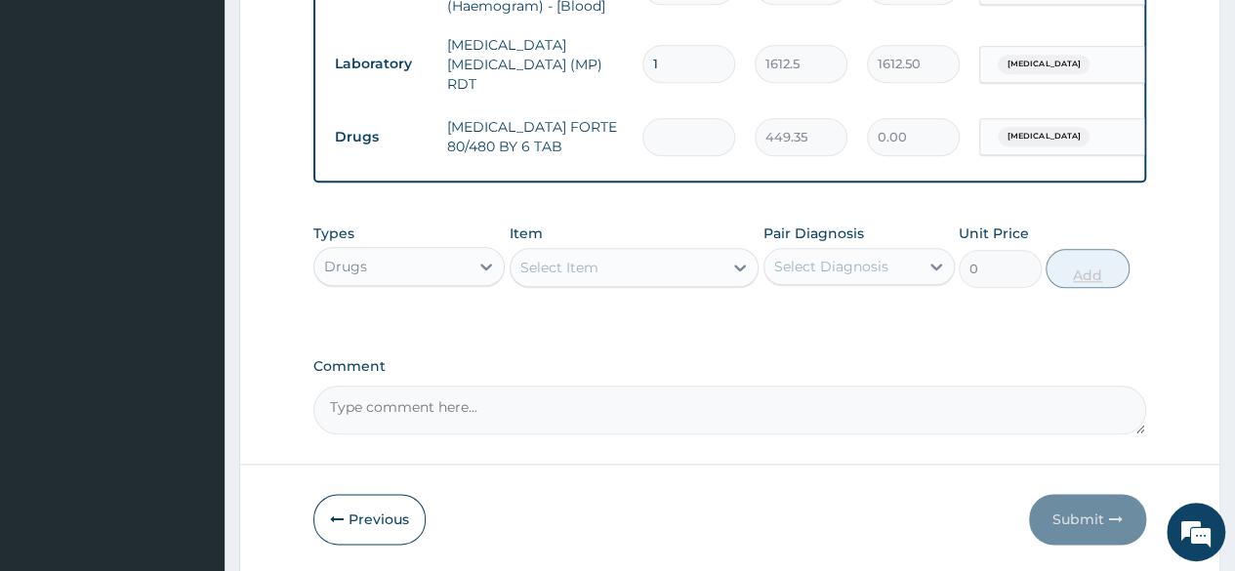
type input "0.00"
type input "6"
type input "2696.10"
type input "6"
click at [562, 270] on div "Select Item" at bounding box center [559, 268] width 78 height 20
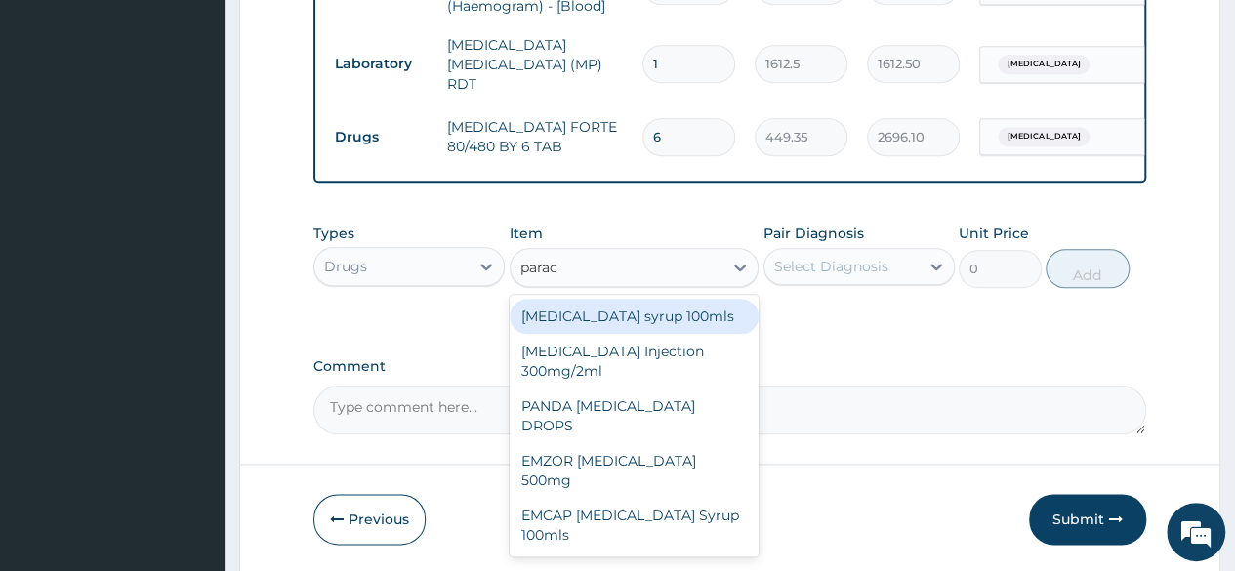
type input "parace"
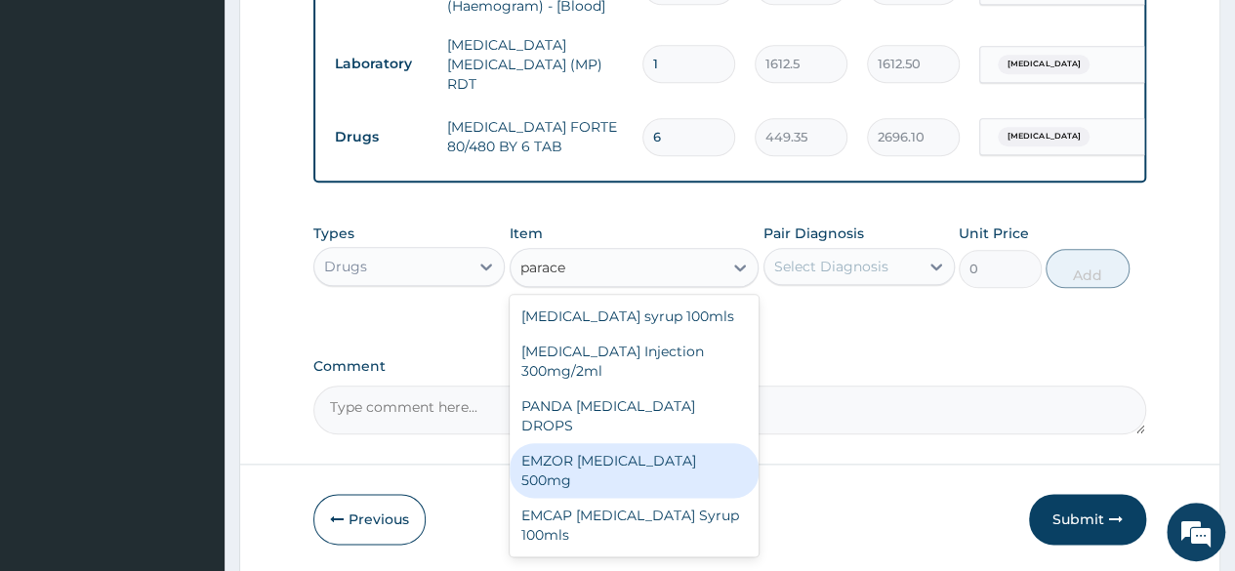
click at [564, 443] on div "EMZOR [MEDICAL_DATA] 500mg" at bounding box center [635, 470] width 250 height 55
type input "23.65"
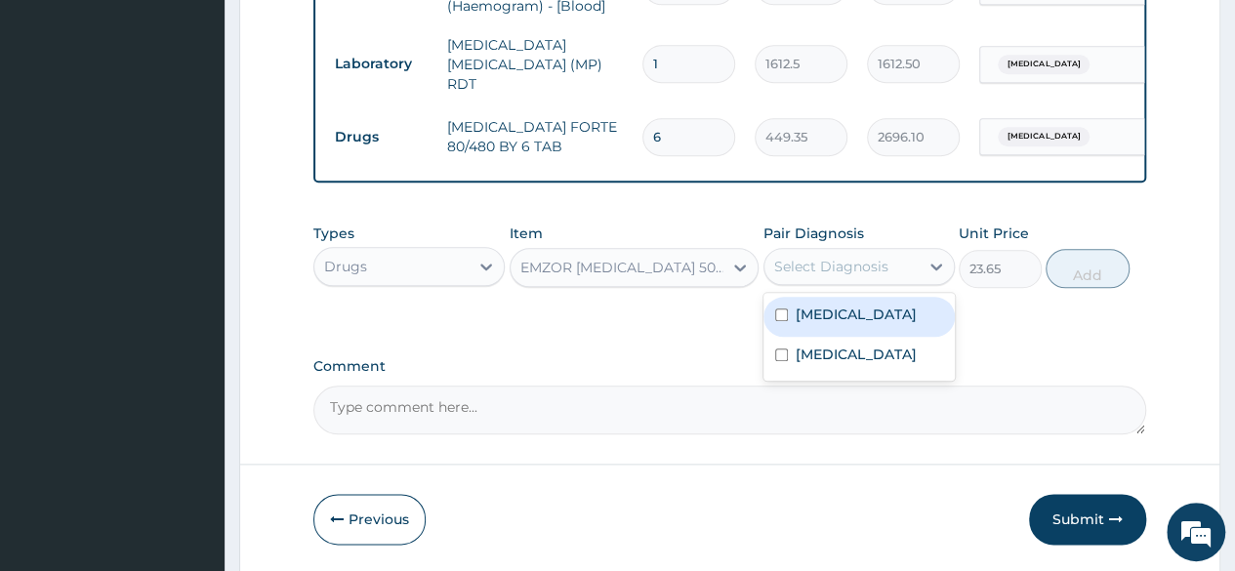
click at [818, 270] on div "Select Diagnosis" at bounding box center [831, 267] width 114 height 20
click at [820, 318] on label "[MEDICAL_DATA]" at bounding box center [856, 315] width 121 height 20
checkbox input "true"
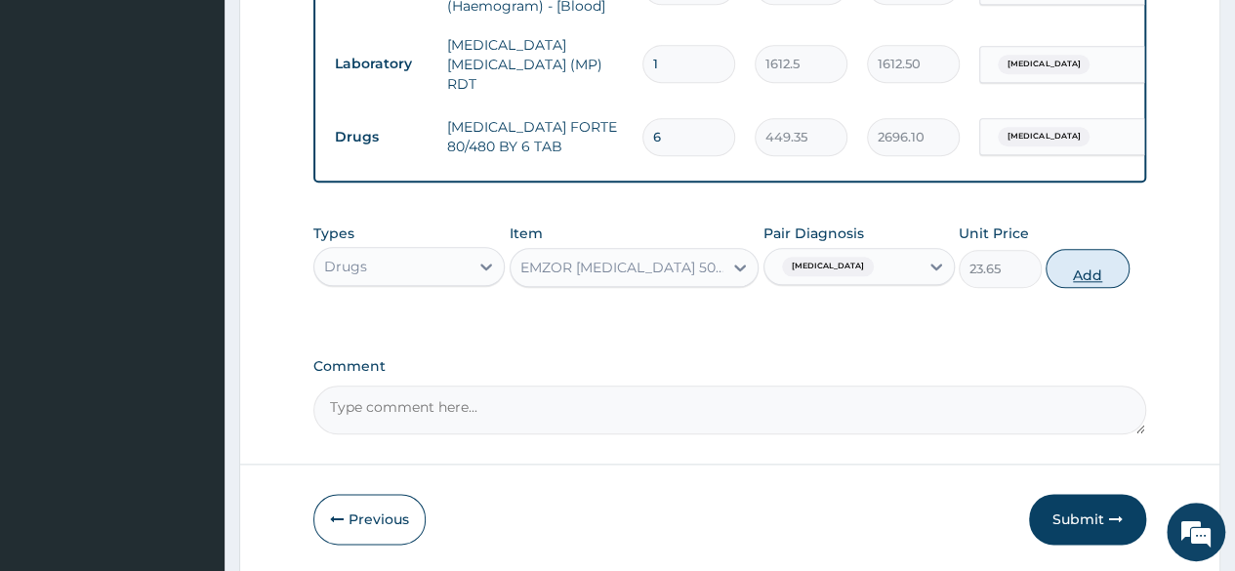
click at [1090, 271] on button "Add" at bounding box center [1087, 268] width 83 height 39
type input "0"
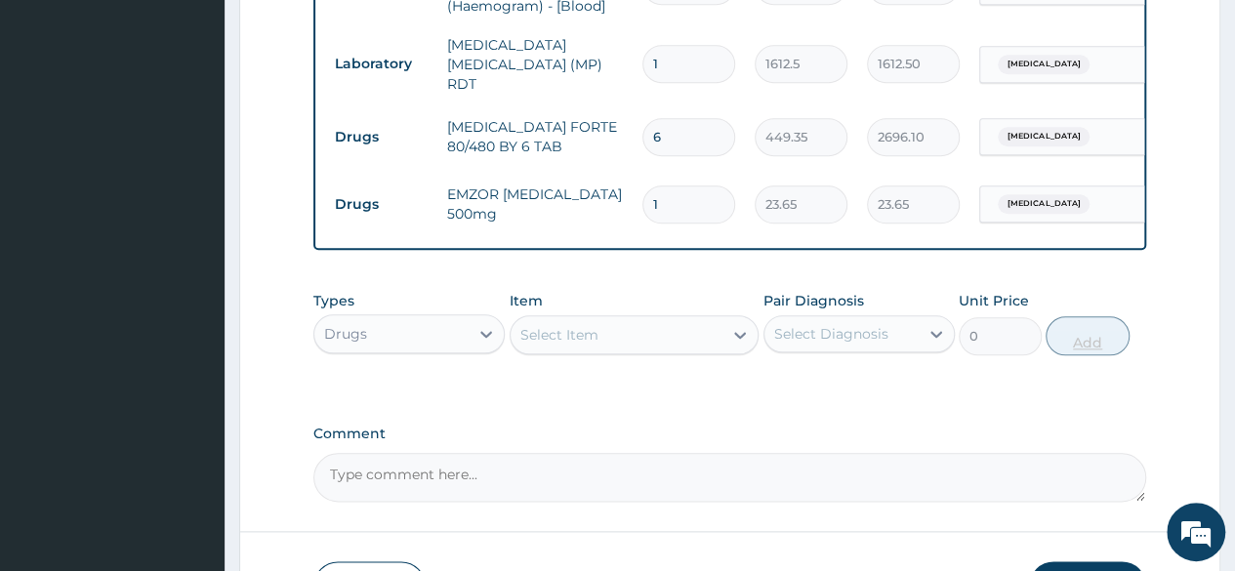
type input "18"
type input "425.70"
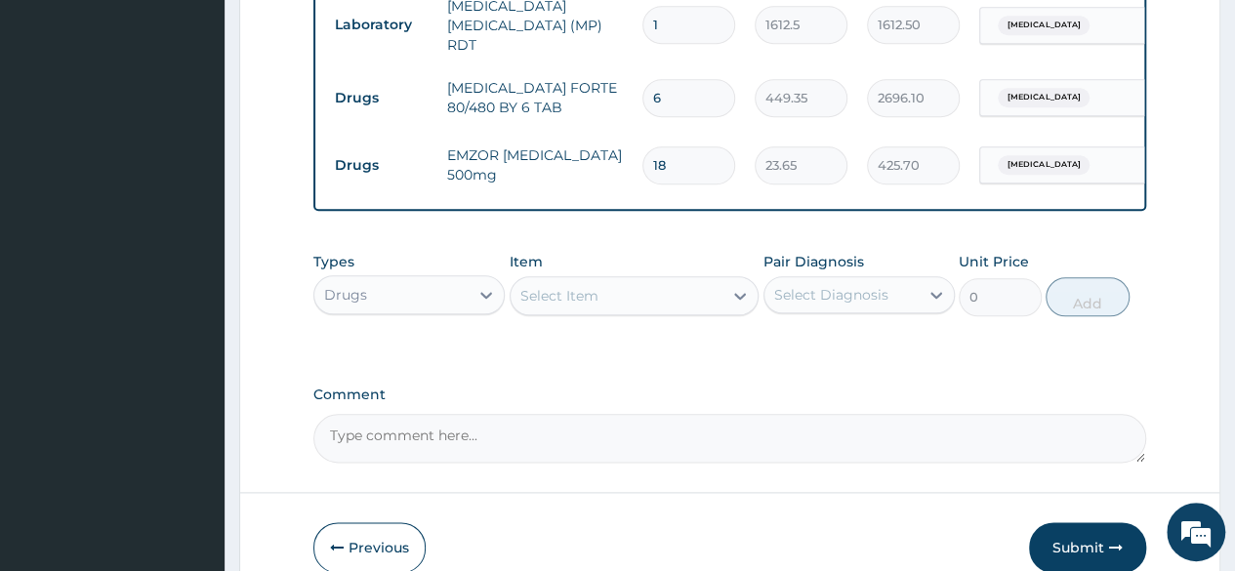
scroll to position [1047, 0]
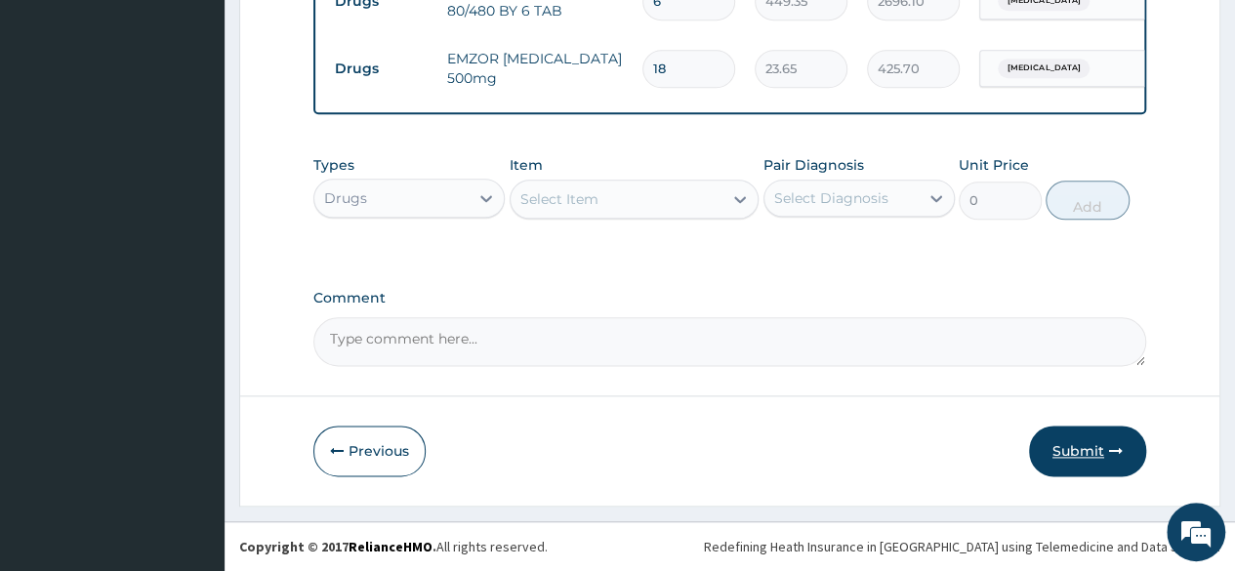
type input "18"
click at [1076, 453] on button "Submit" at bounding box center [1087, 451] width 117 height 51
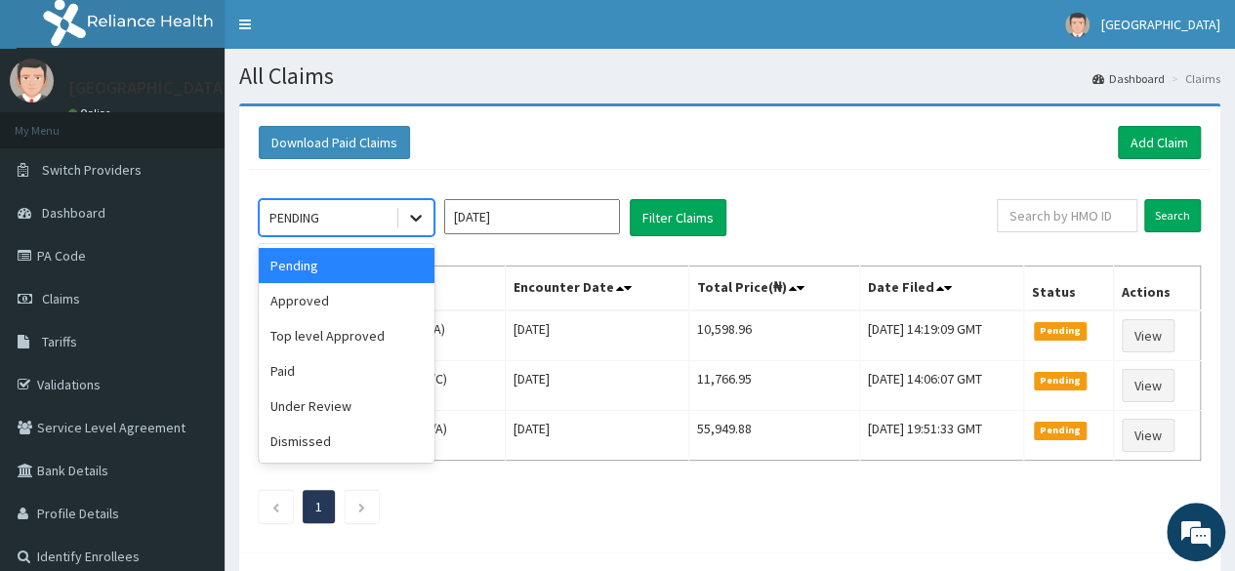
click at [417, 218] on icon at bounding box center [416, 219] width 12 height 7
click at [348, 298] on div "Approved" at bounding box center [347, 300] width 176 height 35
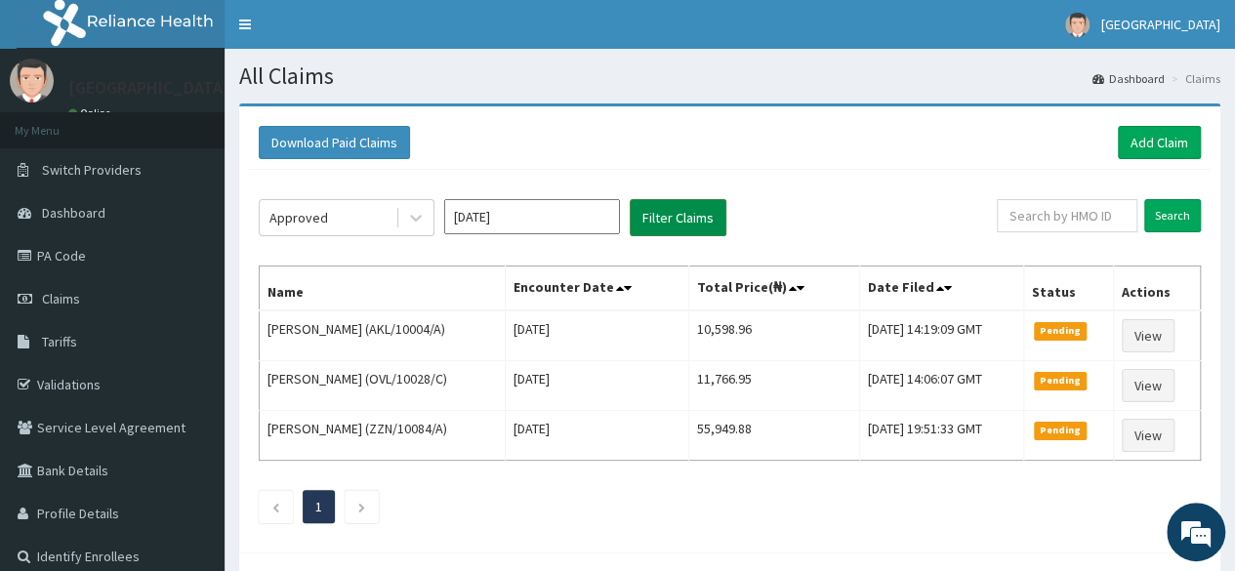
click at [660, 218] on button "Filter Claims" at bounding box center [678, 217] width 97 height 37
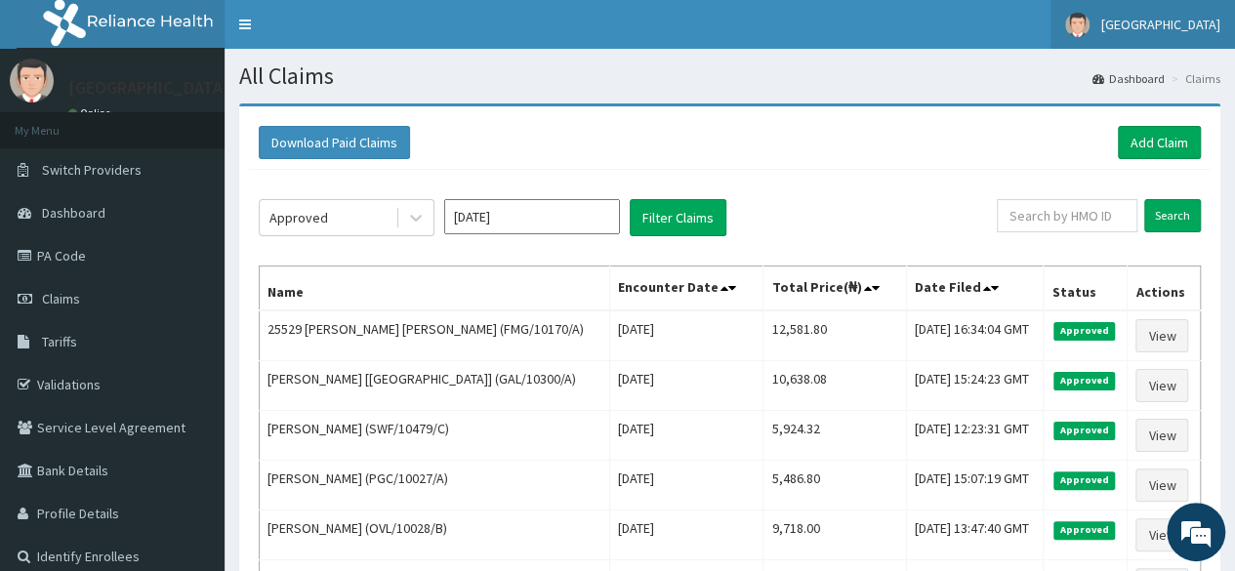
click at [1143, 22] on span "[GEOGRAPHIC_DATA]" at bounding box center [1160, 25] width 119 height 18
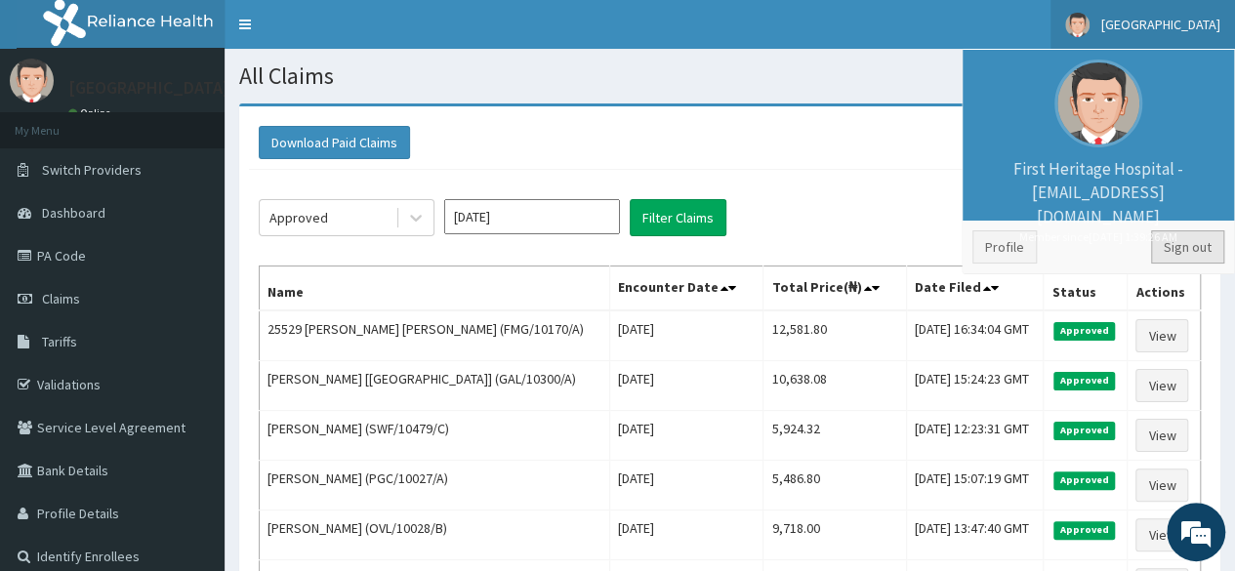
click at [1184, 241] on link "Sign out" at bounding box center [1187, 246] width 73 height 33
